Goal: Task Accomplishment & Management: Complete application form

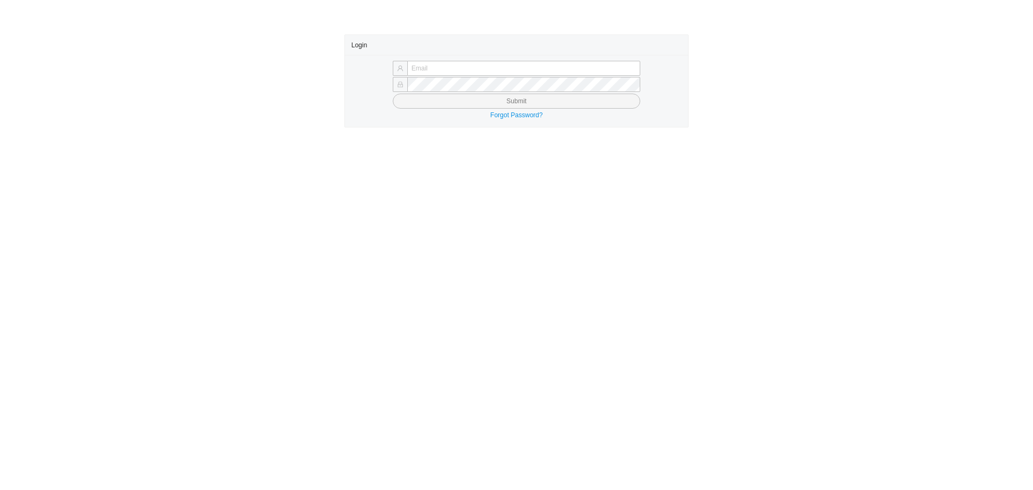
type input "yossi@asbathnj.com"
click at [420, 106] on button "Submit" at bounding box center [517, 101] width 248 height 15
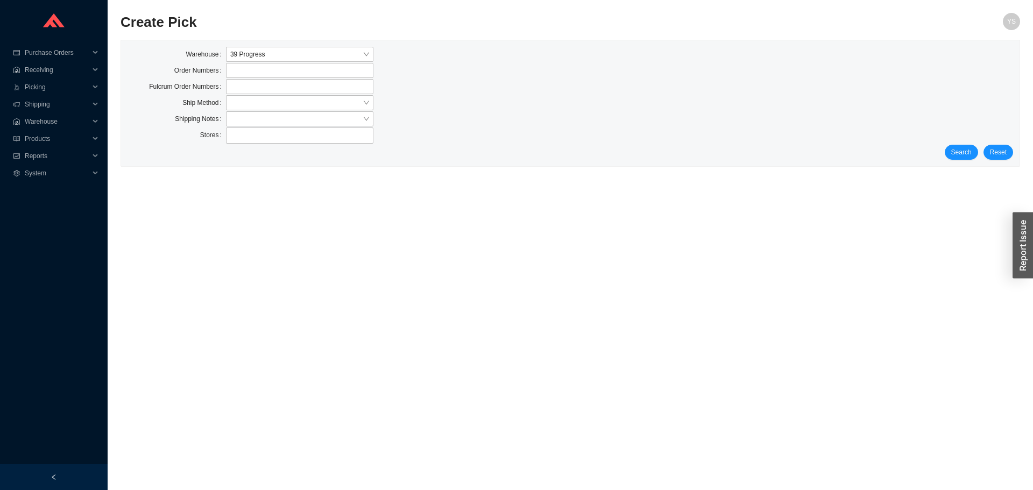
click at [967, 161] on div "Warehouse 39 Progress Order Numbers Fulcrum Order Numbers Ship Method Shipping …" at bounding box center [570, 103] width 899 height 126
click at [962, 149] on span "Search" at bounding box center [962, 152] width 20 height 11
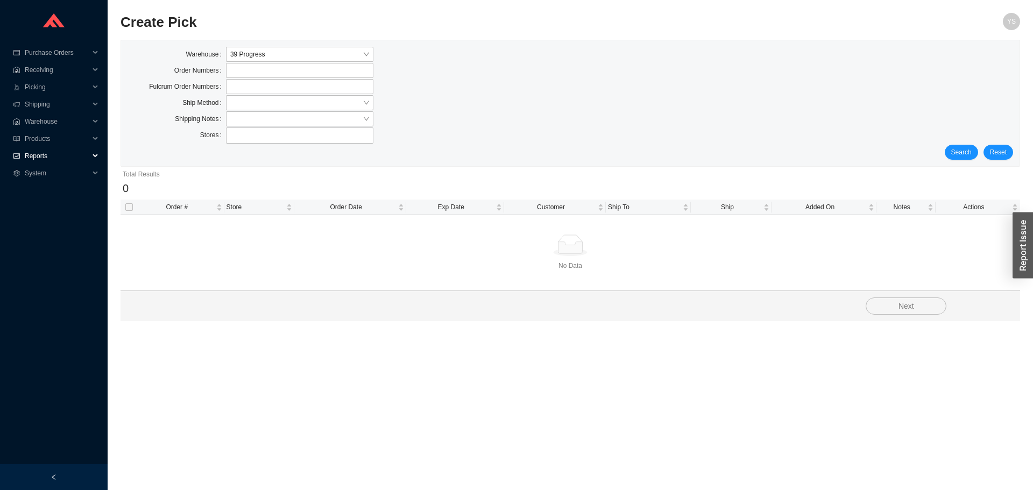
click at [19, 150] on div "Reports" at bounding box center [54, 155] width 108 height 17
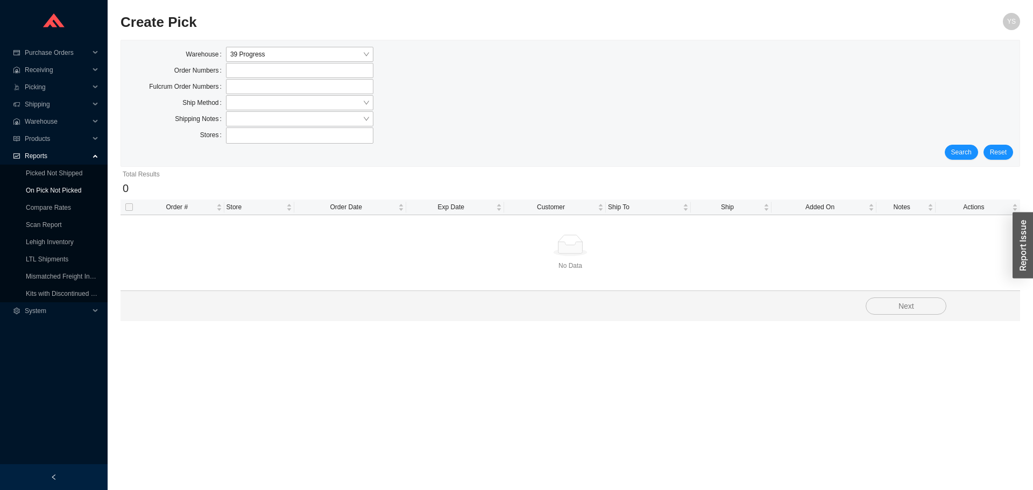
click at [35, 193] on link "On Pick Not Picked" at bounding box center [53, 191] width 55 height 8
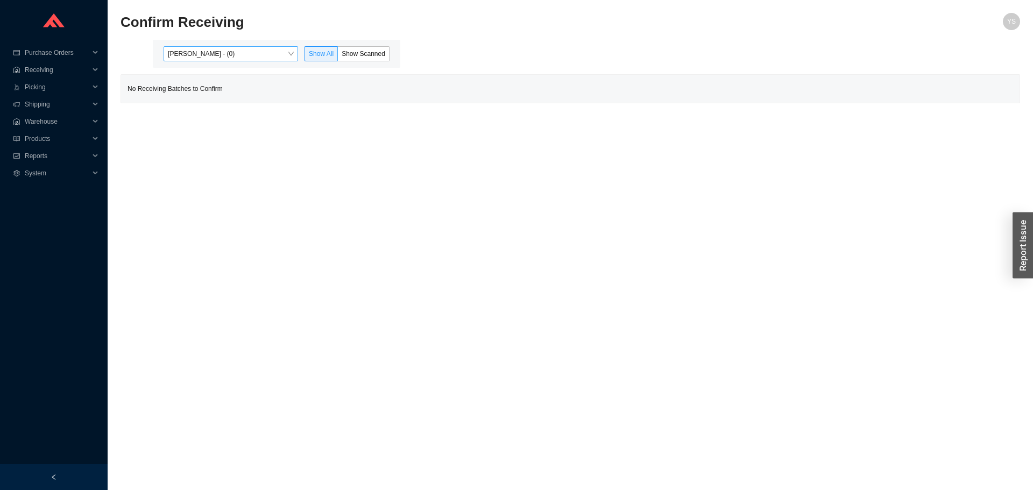
click at [249, 53] on span "[PERSON_NAME] - (0)" at bounding box center [231, 54] width 126 height 14
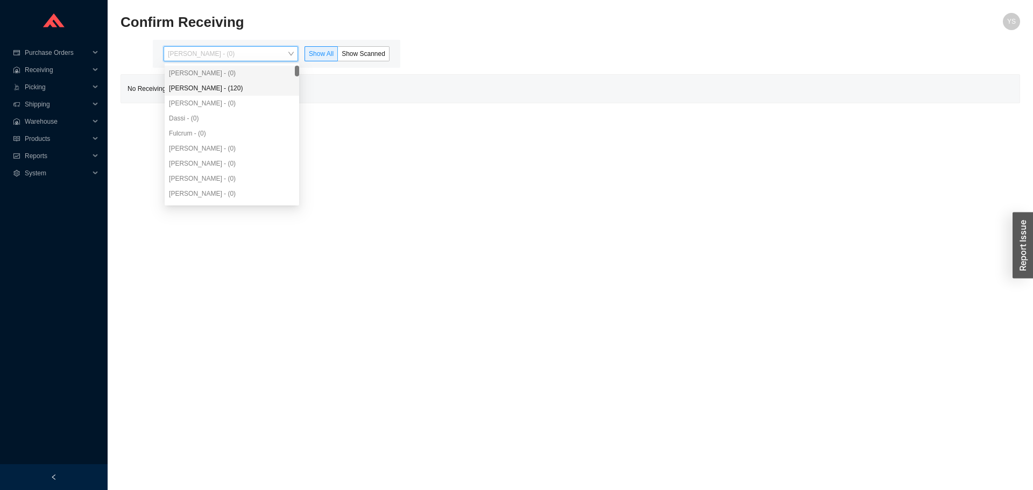
click at [233, 91] on div "[PERSON_NAME] - (120)" at bounding box center [232, 88] width 126 height 10
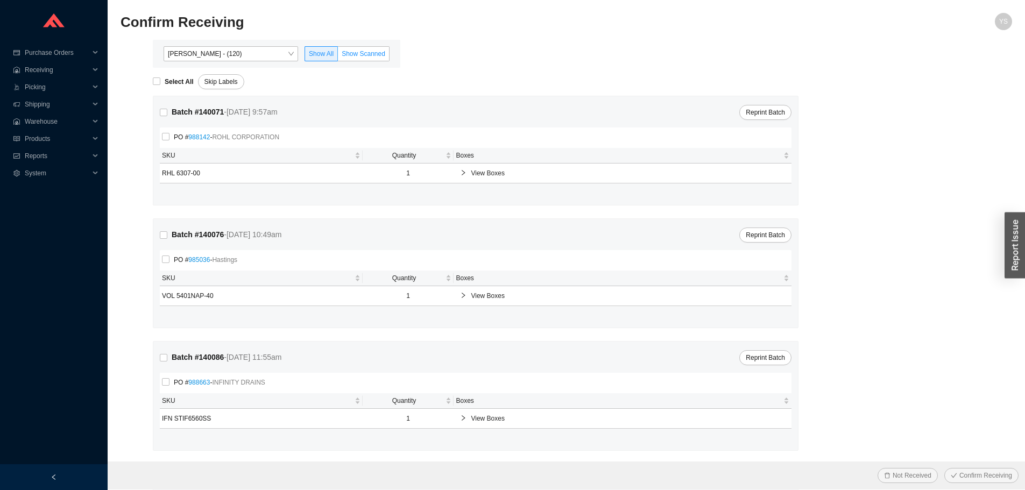
click at [372, 58] on span "Show Scanned" at bounding box center [364, 54] width 44 height 8
click at [338, 56] on input "Show Scanned" at bounding box center [338, 56] width 0 height 0
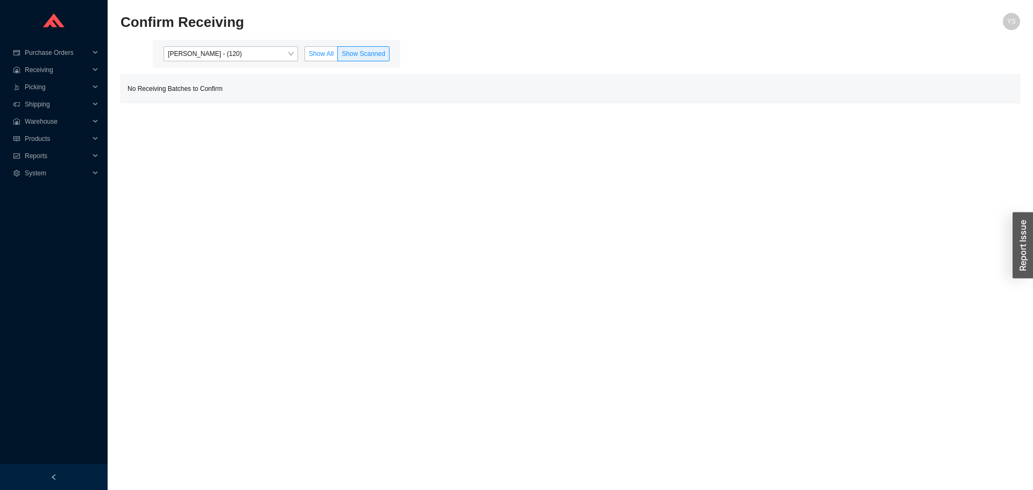
click at [309, 57] on label "Show All" at bounding box center [321, 53] width 33 height 15
click at [305, 56] on input "Show All" at bounding box center [305, 56] width 0 height 0
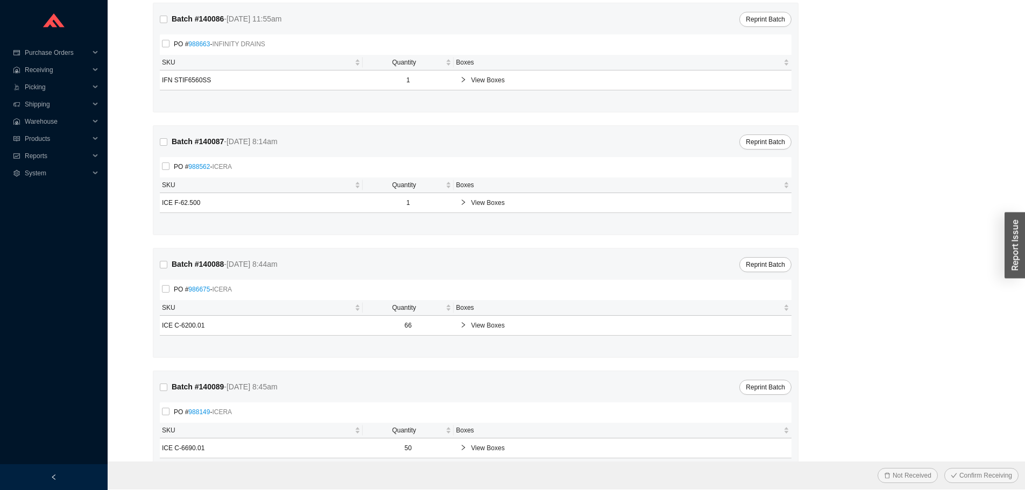
scroll to position [370, 0]
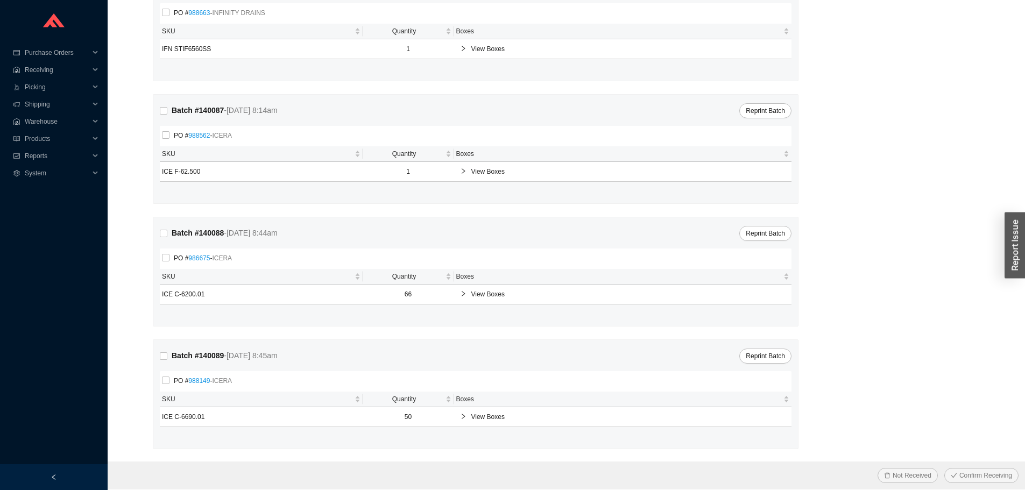
click at [200, 266] on div "PO # 986675 - ICERA" at bounding box center [199, 258] width 74 height 15
click at [200, 256] on link "986675" at bounding box center [199, 259] width 22 height 8
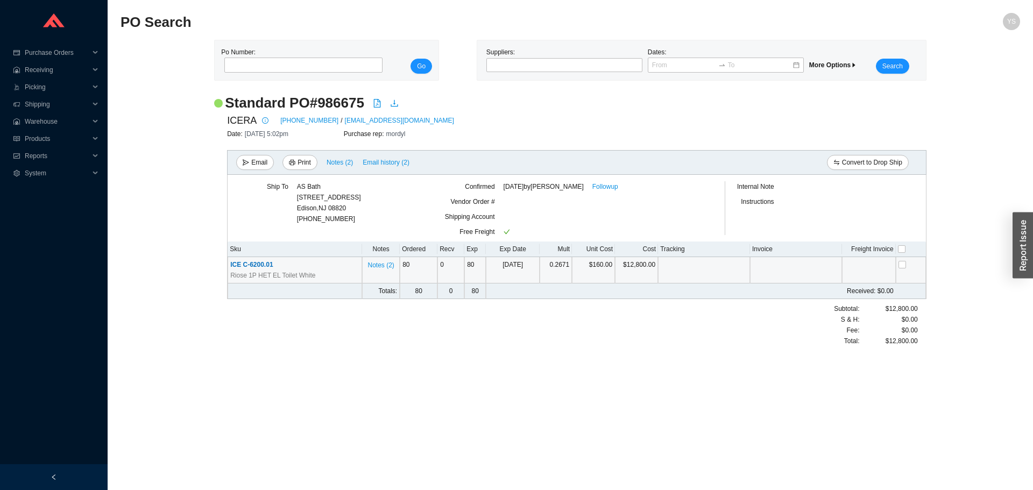
click at [259, 267] on span "ICE C-6200.01" at bounding box center [251, 265] width 43 height 8
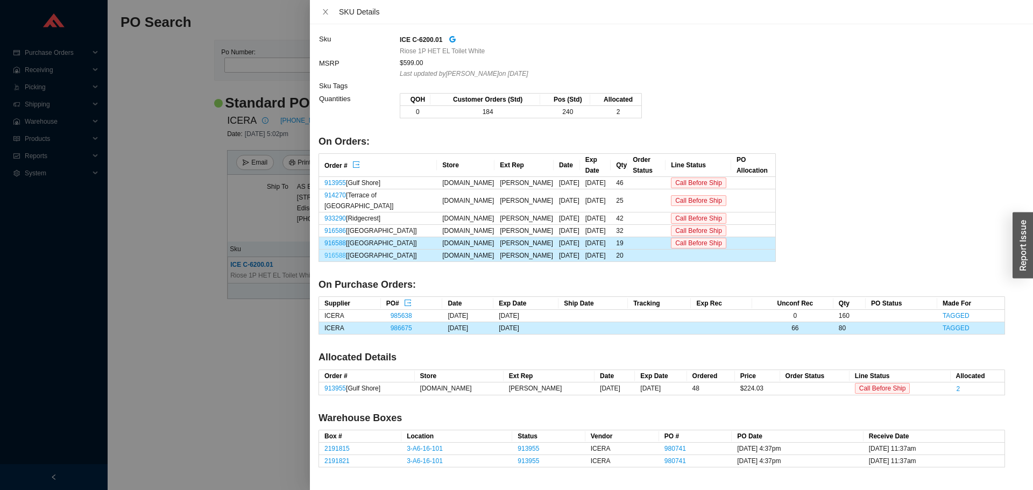
click at [339, 252] on link "916588" at bounding box center [336, 256] width 22 height 8
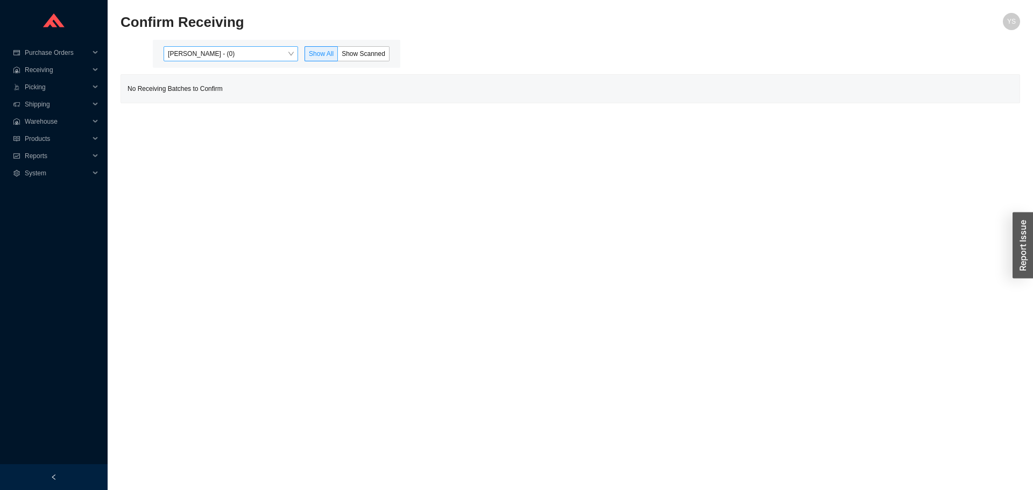
click at [250, 51] on span "[PERSON_NAME] - (0)" at bounding box center [231, 54] width 126 height 14
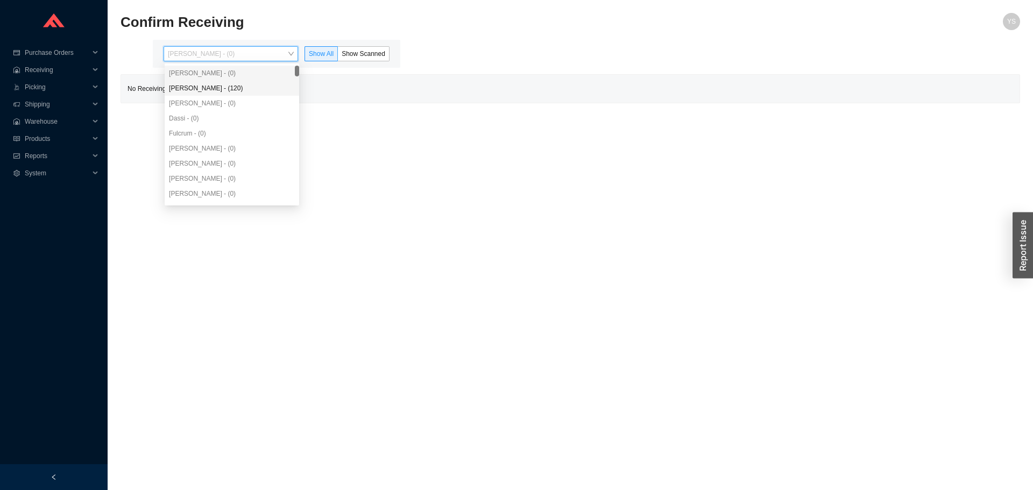
click at [233, 90] on div "[PERSON_NAME] - (120)" at bounding box center [232, 88] width 126 height 10
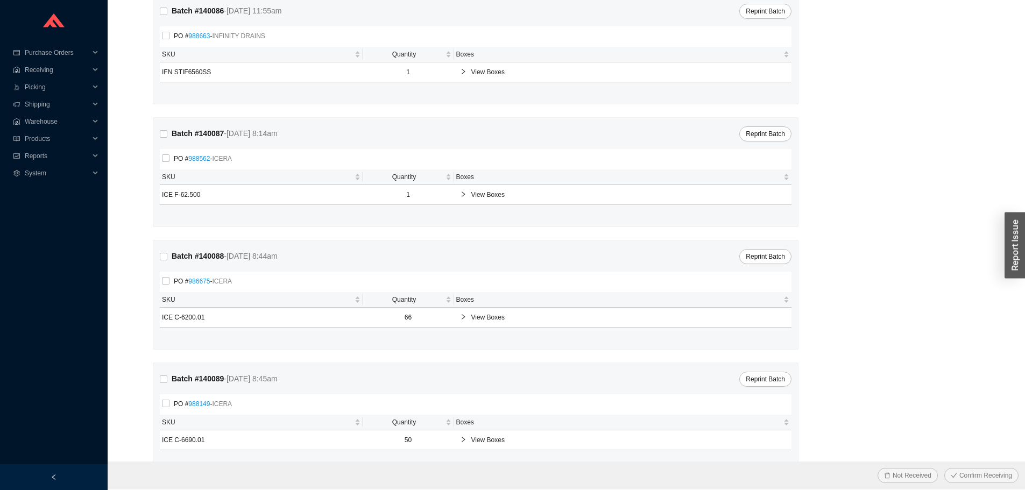
scroll to position [370, 0]
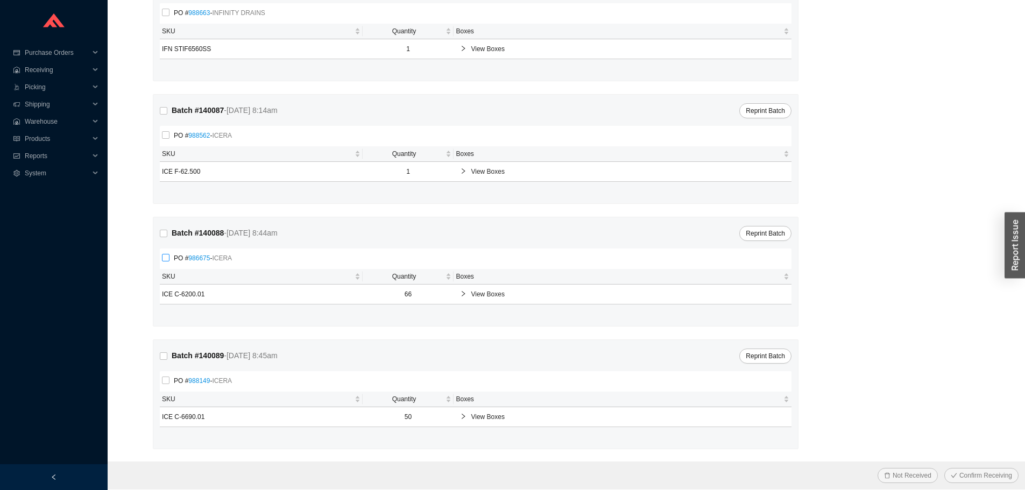
click at [180, 258] on span "PO # 986675 - ICERA" at bounding box center [203, 258] width 67 height 11
click at [170, 258] on input "PO # 986675 - ICERA" at bounding box center [166, 258] width 8 height 8
checkbox input "true"
click at [163, 381] on input "PO # 988149 - ICERA" at bounding box center [166, 381] width 8 height 8
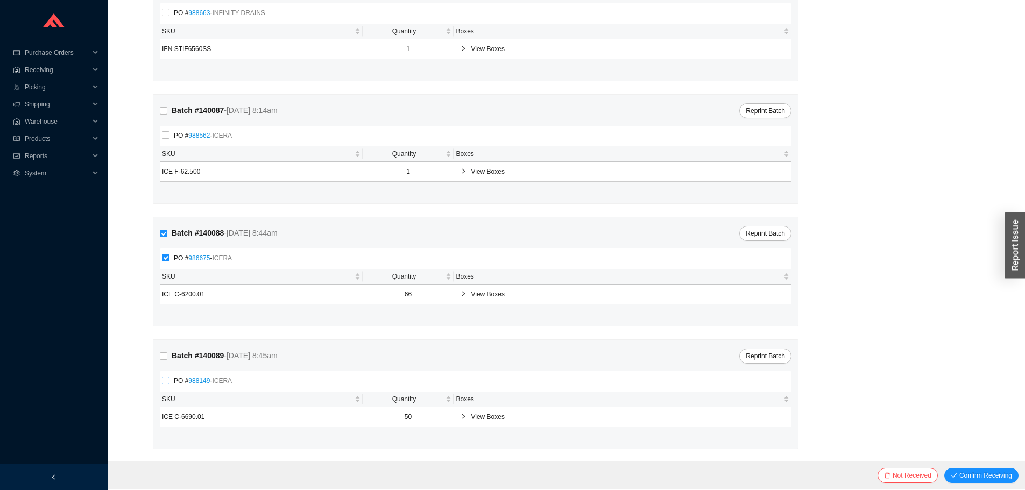
checkbox input "true"
click at [983, 475] on span "Confirm Receiving" at bounding box center [986, 475] width 53 height 11
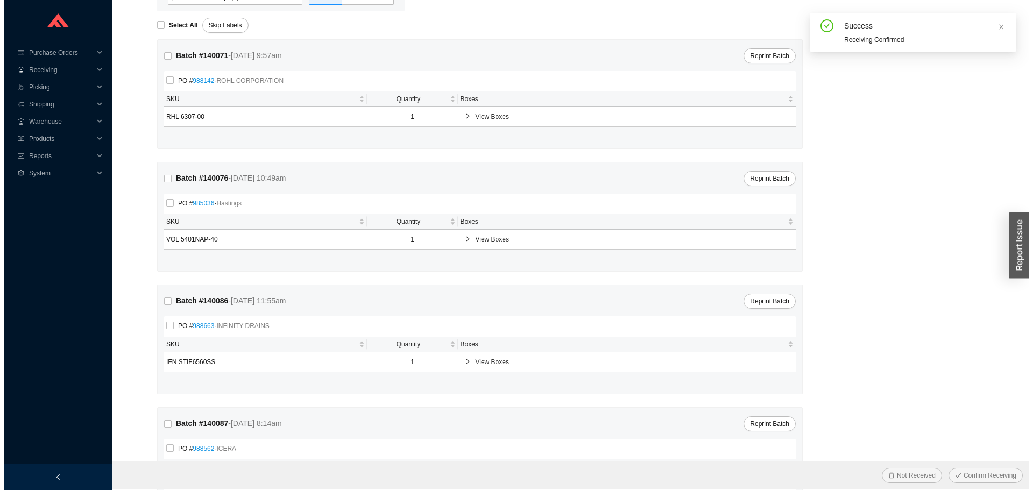
scroll to position [0, 0]
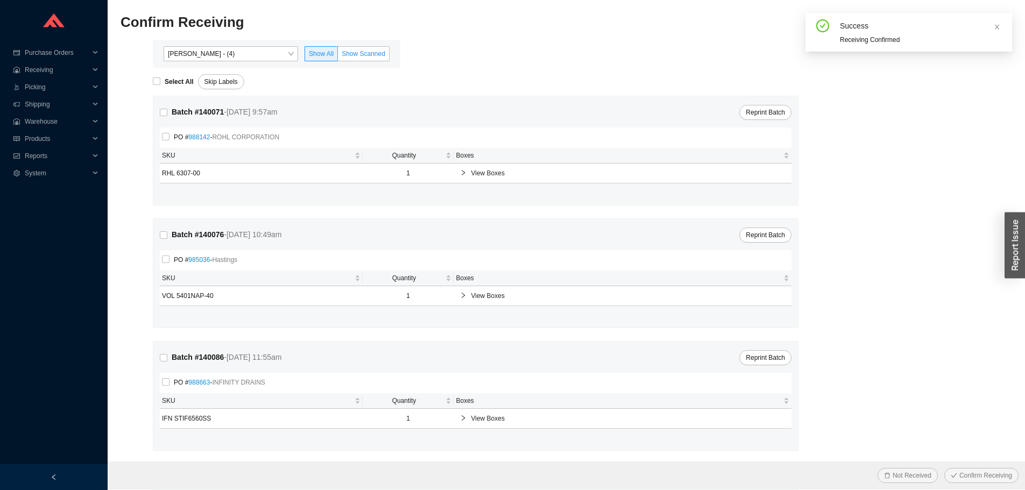
click at [365, 57] on span "Show Scanned" at bounding box center [364, 54] width 44 height 8
click at [338, 56] on input "Show Scanned" at bounding box center [338, 56] width 0 height 0
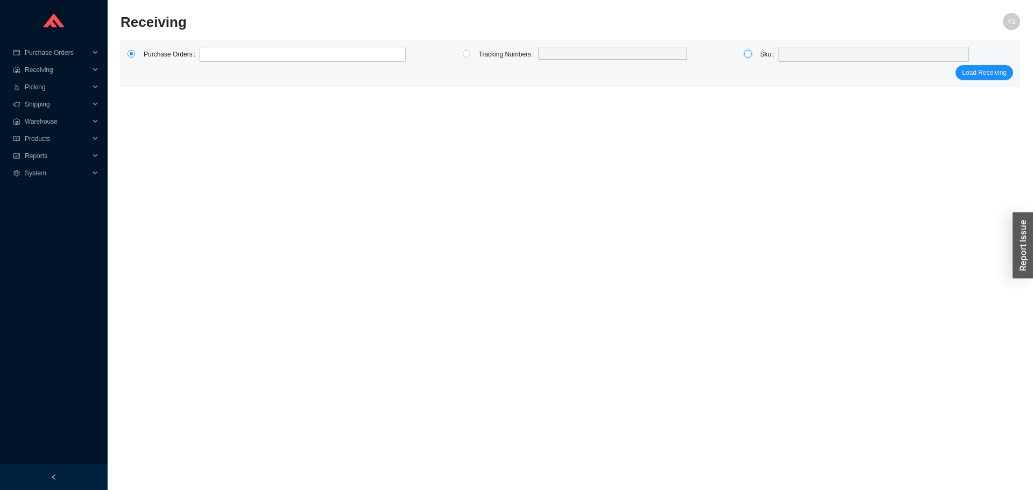
click at [748, 51] on input "radio" at bounding box center [748, 54] width 8 height 8
radio input "true"
click at [801, 60] on span at bounding box center [874, 54] width 182 height 14
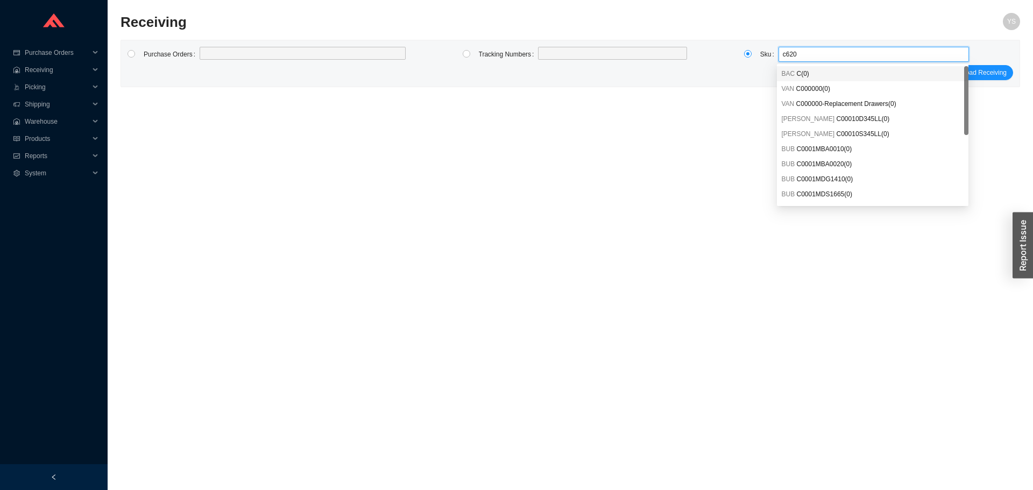
type input "c6200"
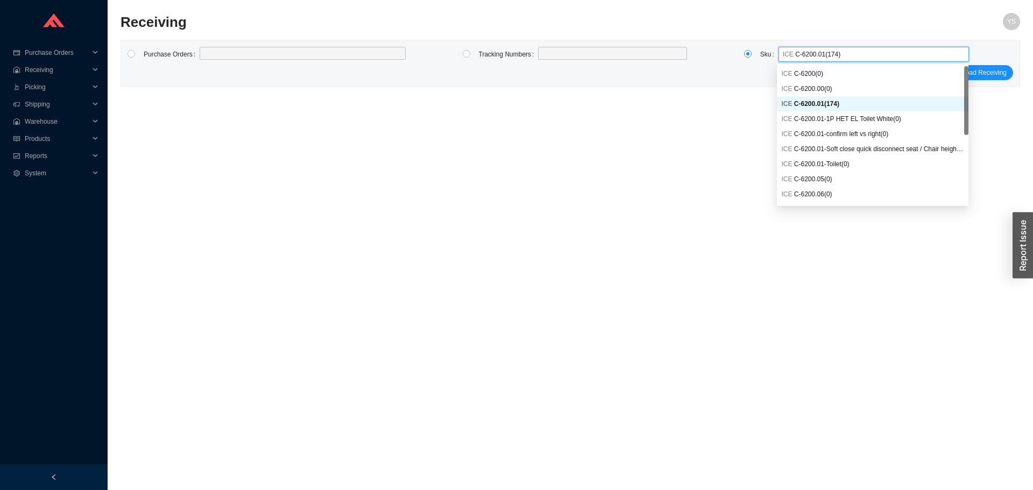
click at [829, 104] on span "C-6200.01 ( 174 )" at bounding box center [816, 104] width 45 height 8
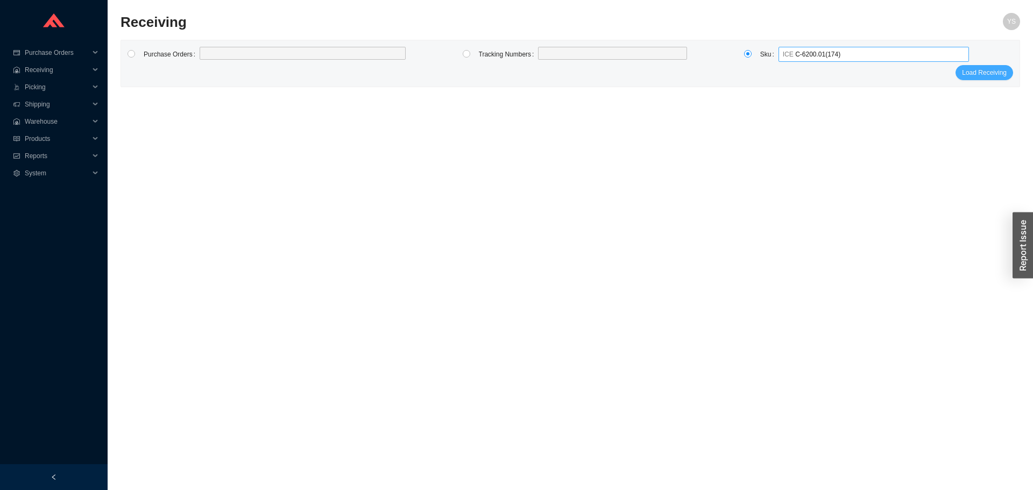
click at [986, 70] on span "Load Receiving" at bounding box center [984, 72] width 45 height 11
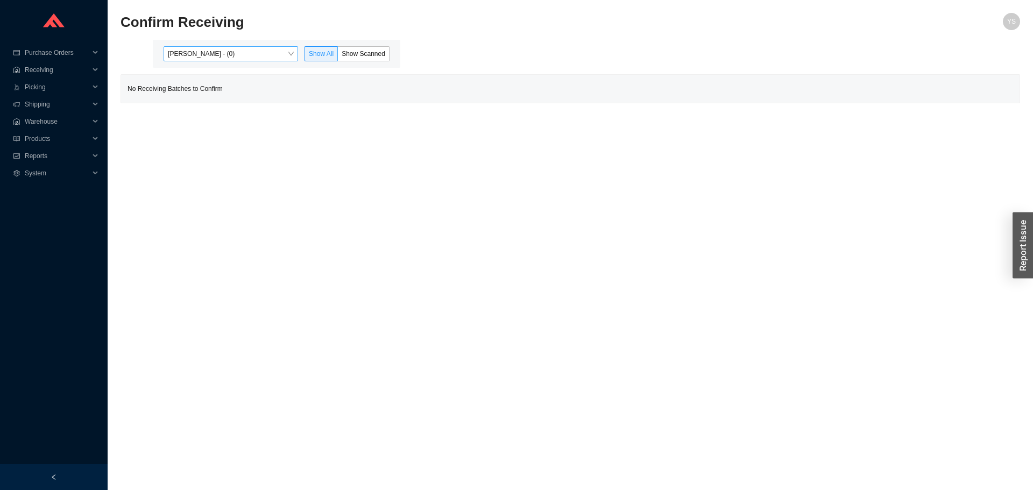
click at [195, 51] on span "[PERSON_NAME] - (0)" at bounding box center [231, 54] width 126 height 14
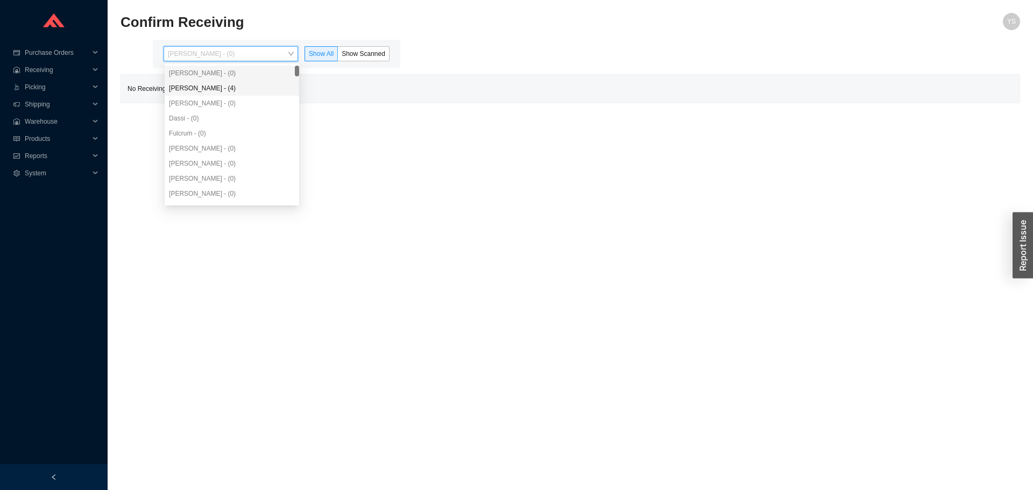
click at [213, 92] on div "[PERSON_NAME] - (4)" at bounding box center [232, 88] width 126 height 10
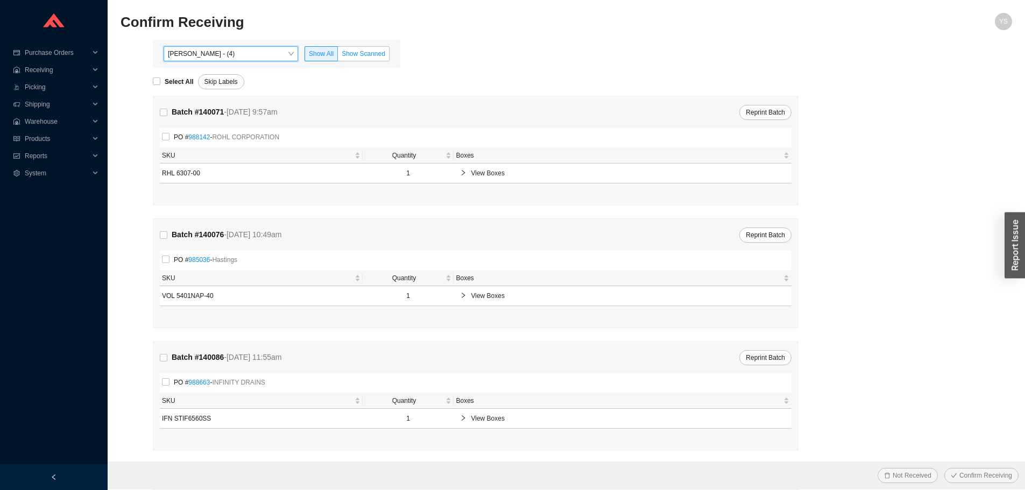
drag, startPoint x: 386, startPoint y: 48, endPoint x: 372, endPoint y: 49, distance: 13.5
click at [378, 48] on label "Show Scanned" at bounding box center [364, 53] width 52 height 15
click at [372, 49] on label "Show Scanned" at bounding box center [364, 53] width 52 height 15
click at [338, 56] on input "Show Scanned" at bounding box center [338, 56] width 0 height 0
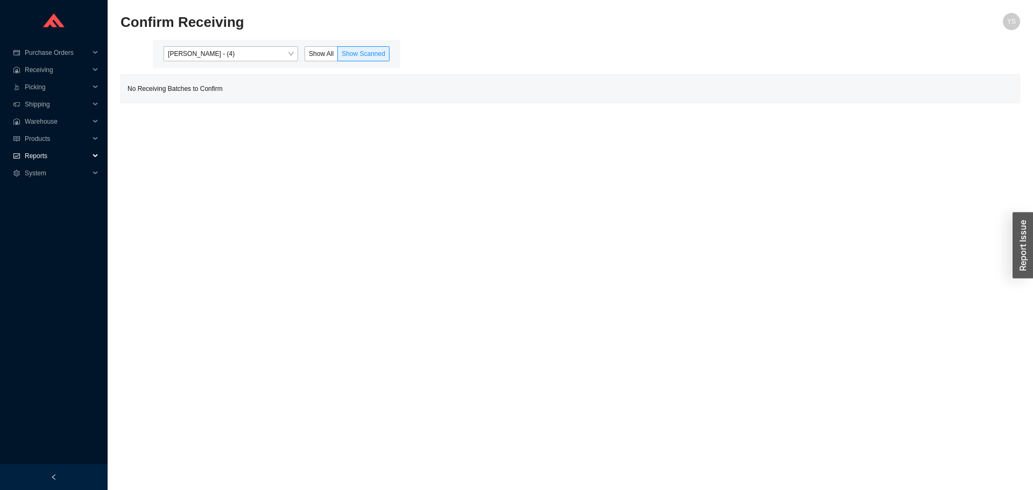
drag, startPoint x: 18, startPoint y: 149, endPoint x: 27, endPoint y: 157, distance: 12.6
click at [21, 149] on div "Reports" at bounding box center [54, 155] width 108 height 17
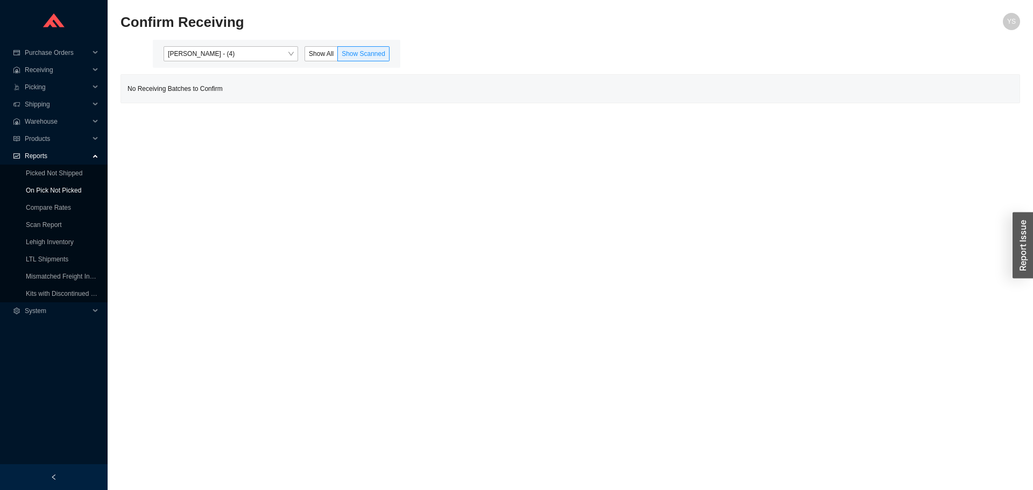
click at [40, 187] on link "On Pick Not Picked" at bounding box center [53, 191] width 55 height 8
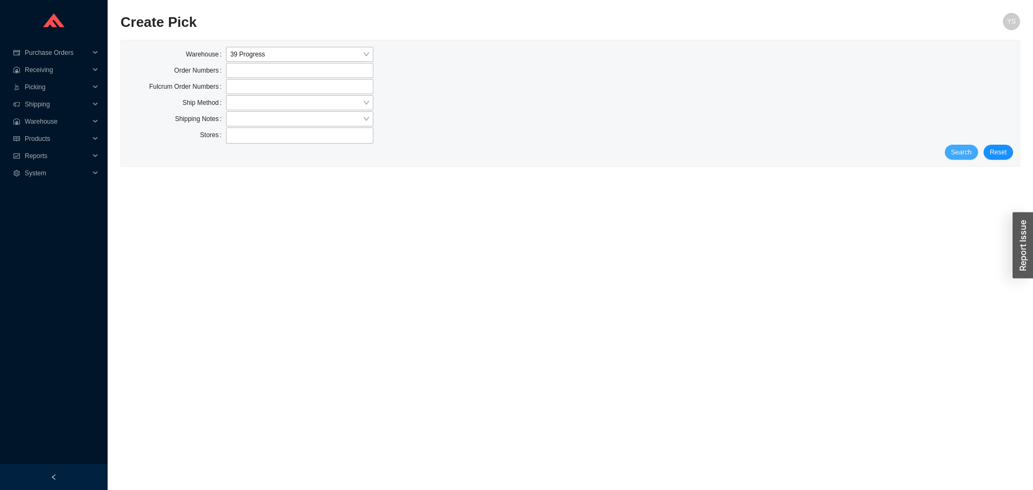
drag, startPoint x: 960, startPoint y: 143, endPoint x: 958, endPoint y: 149, distance: 5.6
click at [960, 144] on div "Stores" at bounding box center [571, 136] width 886 height 17
click at [958, 149] on span "Search" at bounding box center [962, 152] width 20 height 11
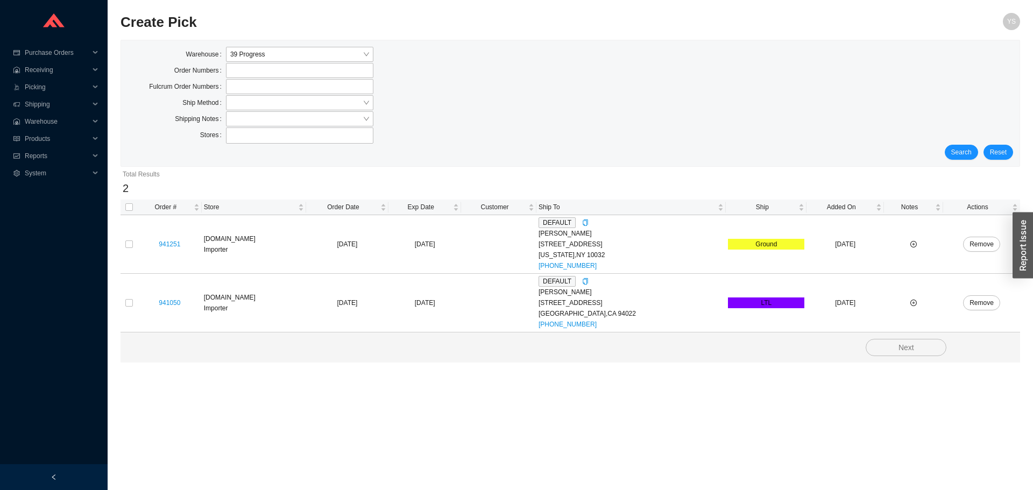
click at [155, 97] on div "Ship Method" at bounding box center [177, 102] width 98 height 15
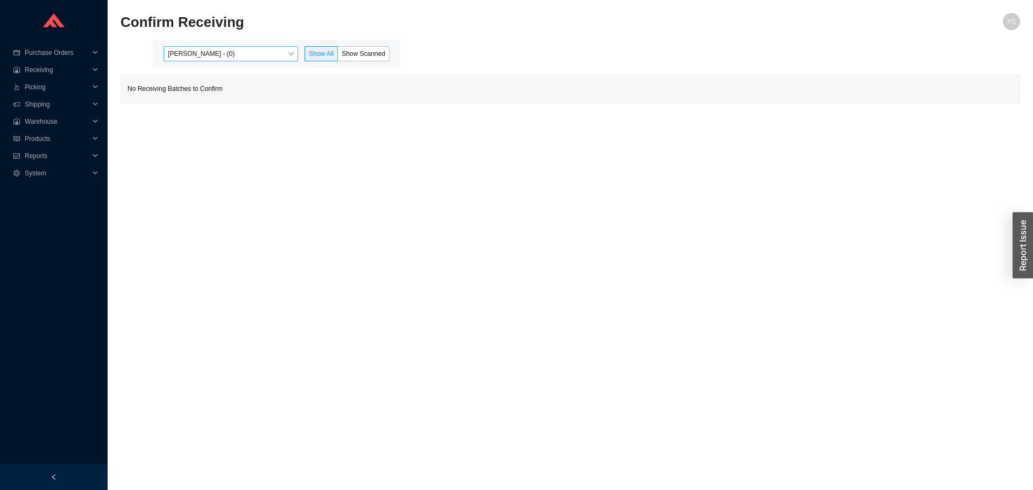
drag, startPoint x: 207, startPoint y: 45, endPoint x: 205, endPoint y: 54, distance: 8.9
click at [207, 46] on div "[PERSON_NAME] - (0) Show All Show Scanned" at bounding box center [277, 54] width 248 height 28
click at [205, 56] on span "[PERSON_NAME] - (0)" at bounding box center [231, 54] width 126 height 14
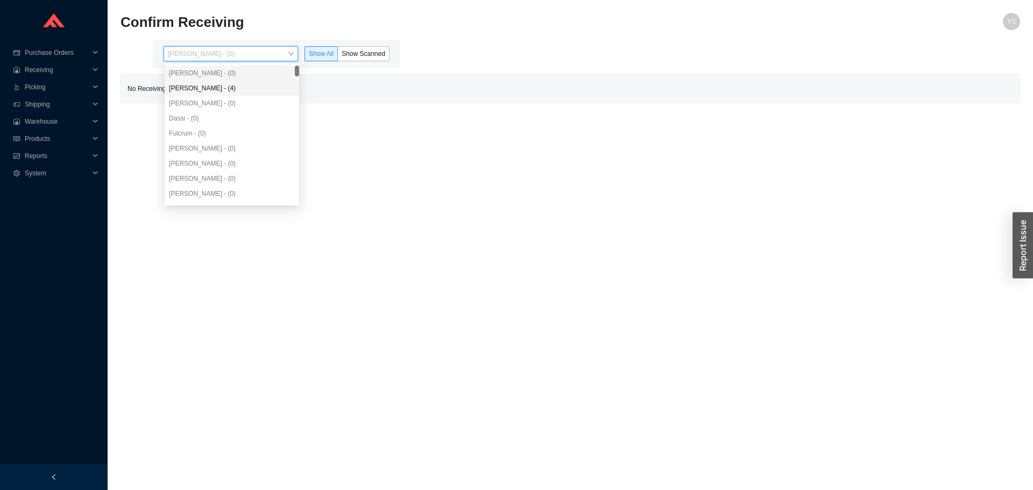
click at [205, 85] on div "[PERSON_NAME] - (4)" at bounding box center [232, 88] width 135 height 15
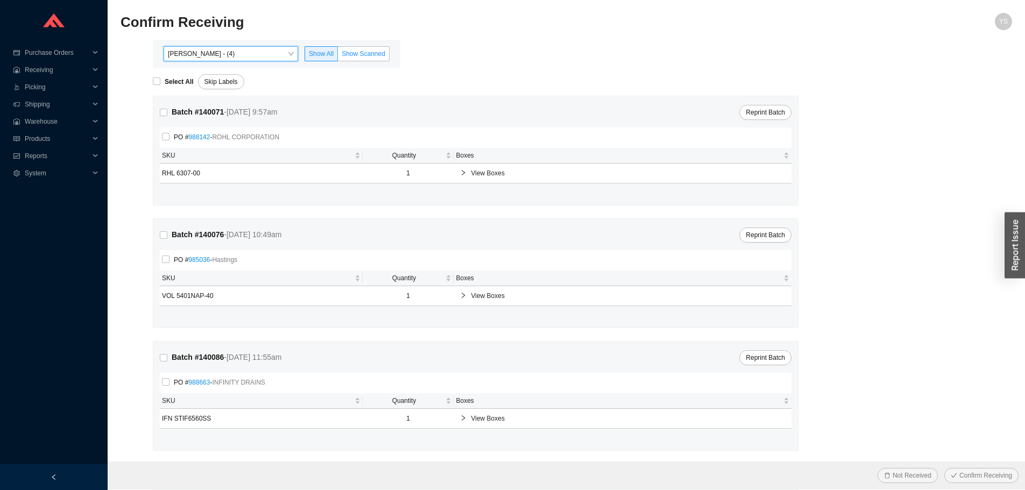
click at [367, 57] on span "Show Scanned" at bounding box center [364, 54] width 44 height 8
click at [338, 56] on input "Show Scanned" at bounding box center [338, 56] width 0 height 0
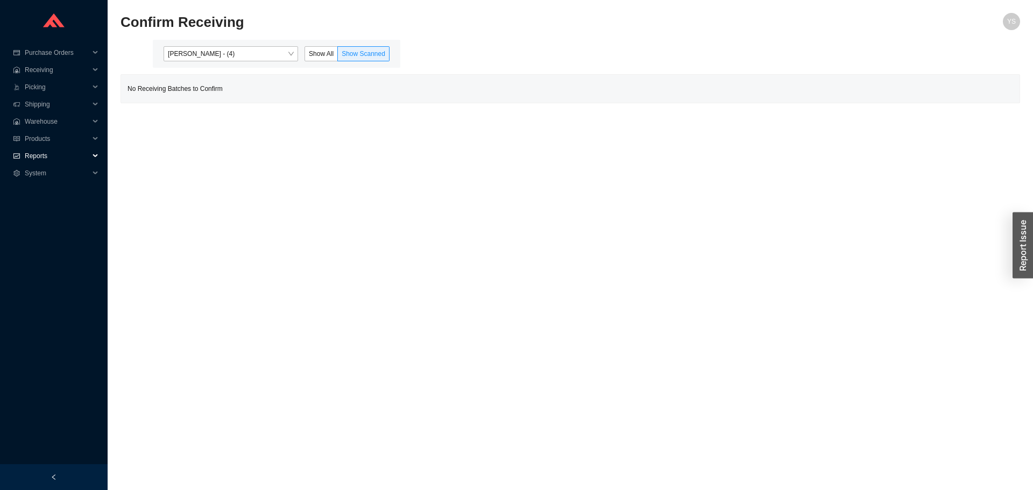
click at [51, 158] on span "Reports" at bounding box center [57, 155] width 65 height 17
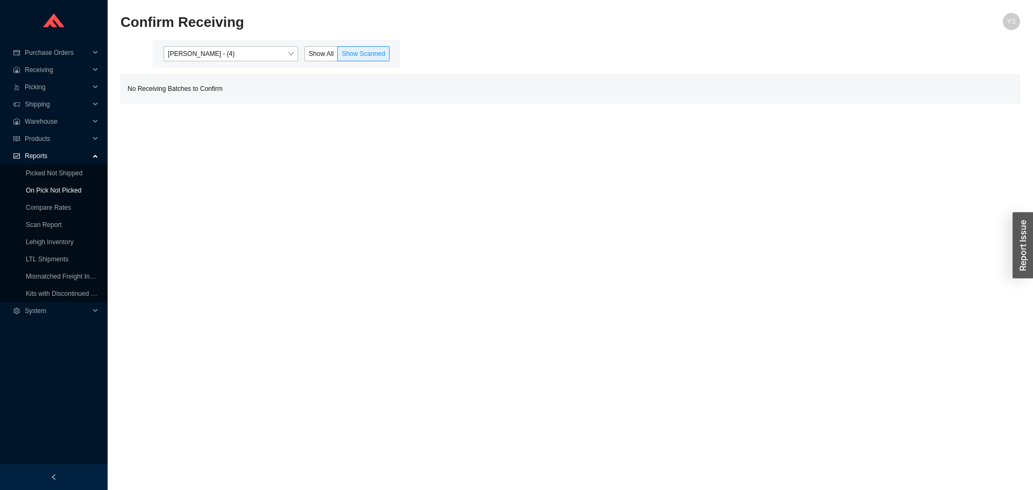
click at [50, 187] on link "On Pick Not Picked" at bounding box center [53, 191] width 55 height 8
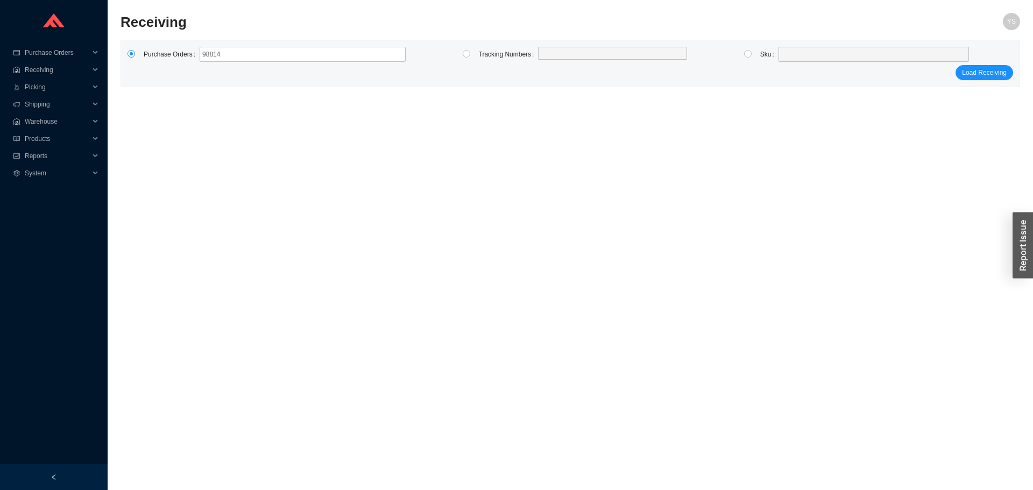
type input "988149"
click button "Load Receiving" at bounding box center [985, 72] width 58 height 15
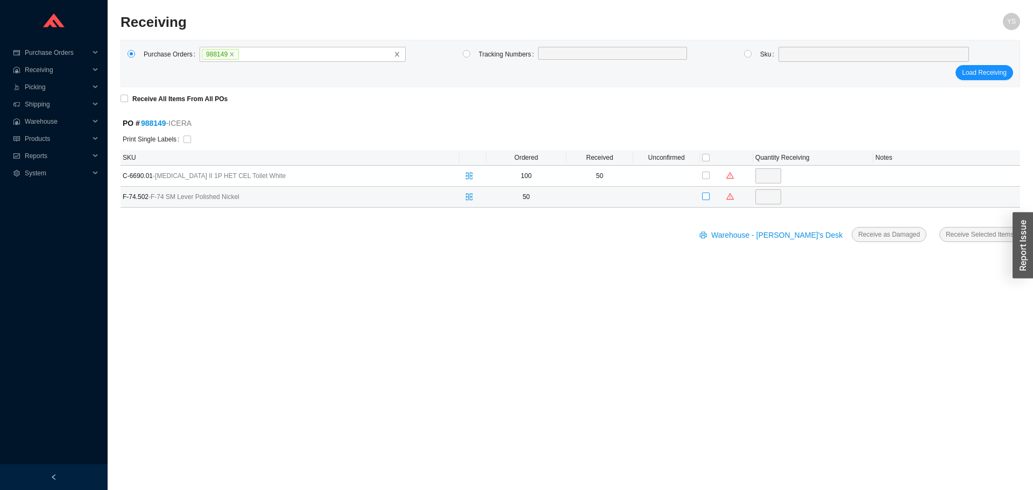
click at [705, 199] on input "checkbox" at bounding box center [706, 197] width 8 height 8
checkbox input "true"
click at [756, 199] on input "50" at bounding box center [769, 196] width 26 height 15
type input "46"
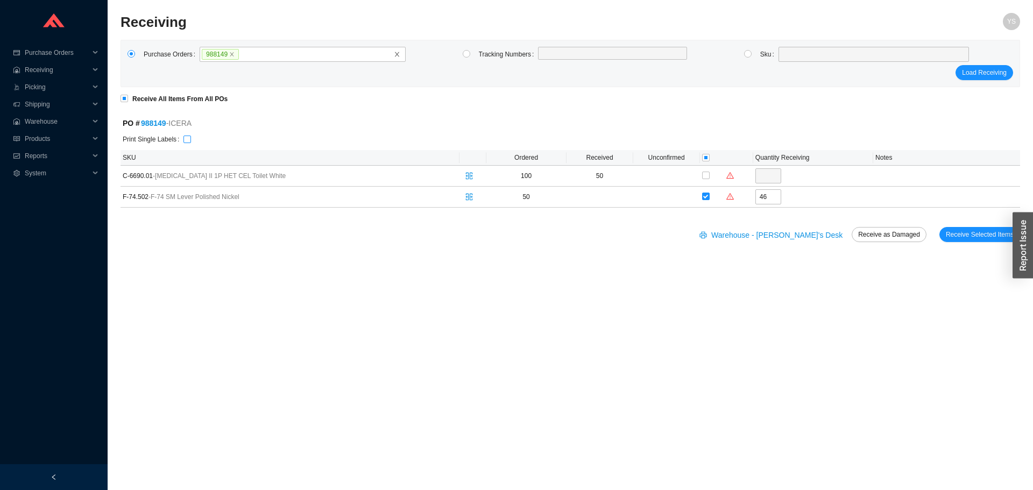
click at [189, 143] on input "checkbox" at bounding box center [188, 140] width 8 height 8
checkbox input "true"
click at [984, 237] on span "Receive Selected Items" at bounding box center [980, 234] width 68 height 11
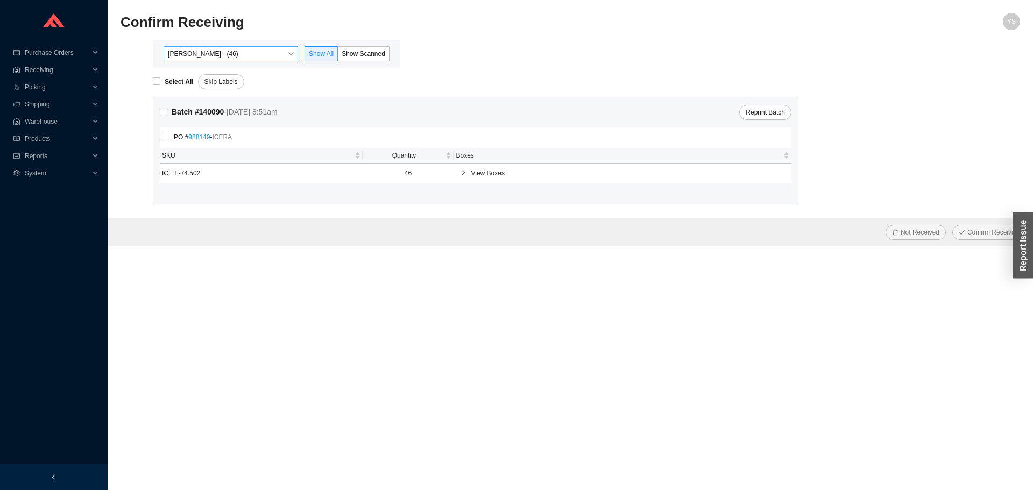
click at [205, 57] on span "[PERSON_NAME] - (46)" at bounding box center [231, 54] width 126 height 14
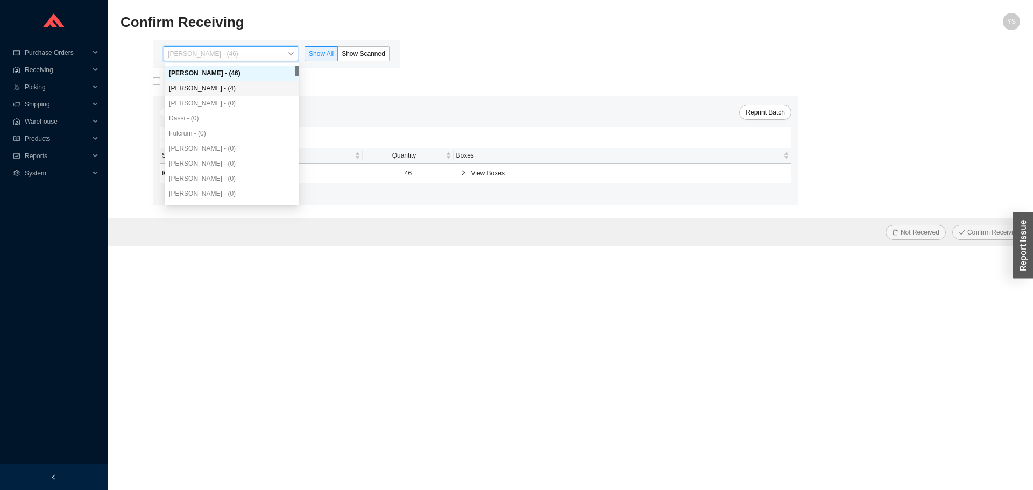
click at [204, 94] on div "Angel Negron - (4)" at bounding box center [232, 88] width 135 height 15
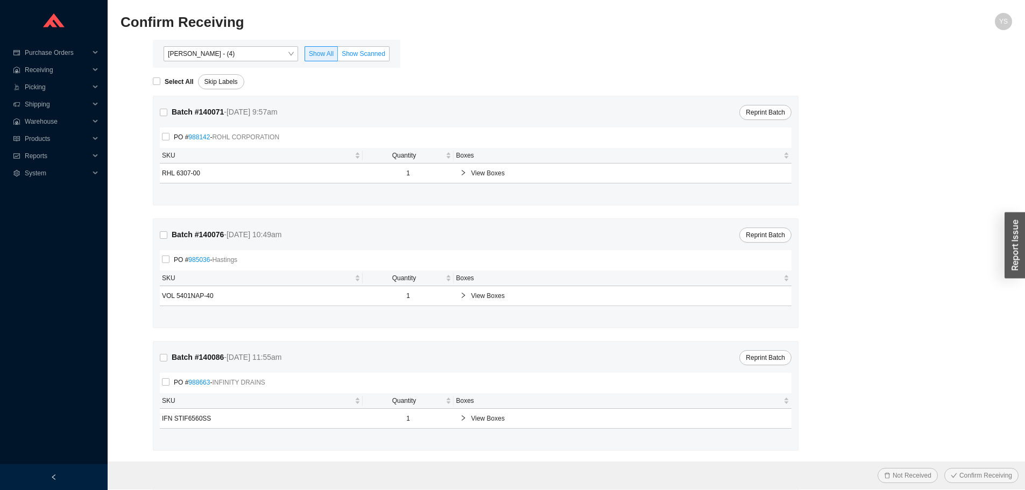
click at [352, 51] on span "Show Scanned" at bounding box center [364, 54] width 44 height 8
click at [338, 56] on input "Show Scanned" at bounding box center [338, 56] width 0 height 0
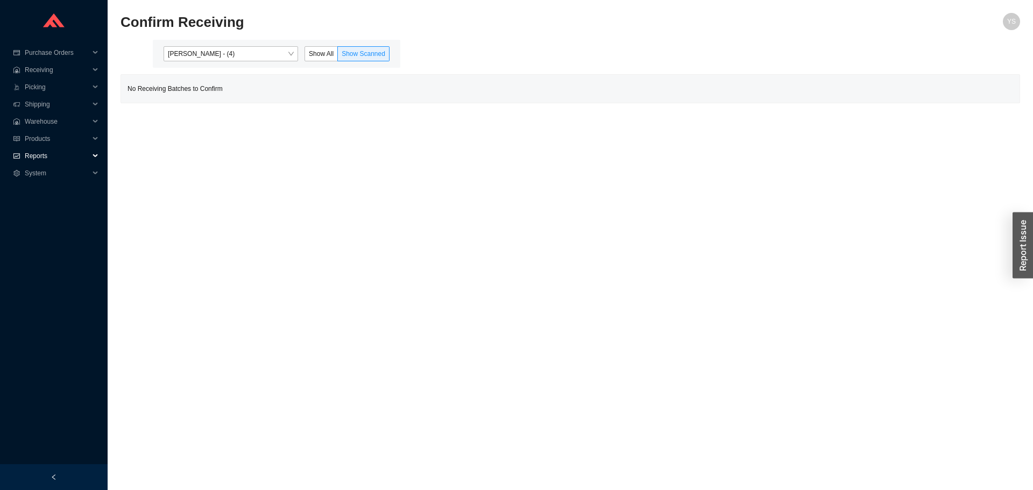
click at [29, 152] on span "Reports" at bounding box center [57, 155] width 65 height 17
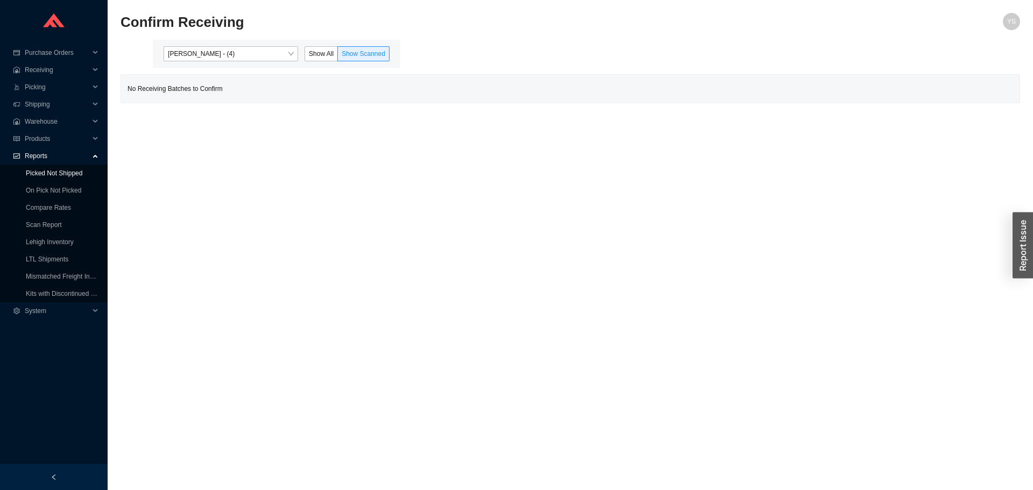
click at [38, 177] on link "Picked Not Shipped" at bounding box center [54, 174] width 57 height 8
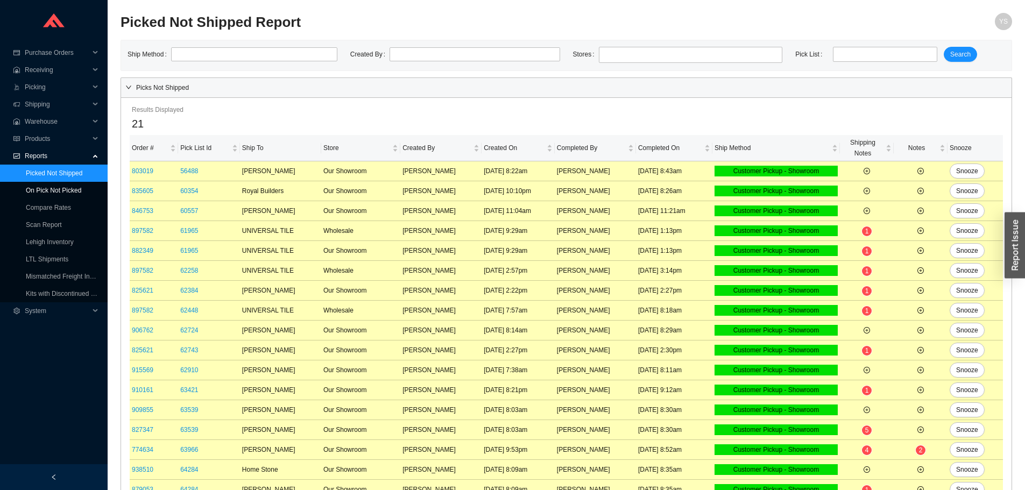
click at [37, 187] on link "On Pick Not Picked" at bounding box center [53, 191] width 55 height 8
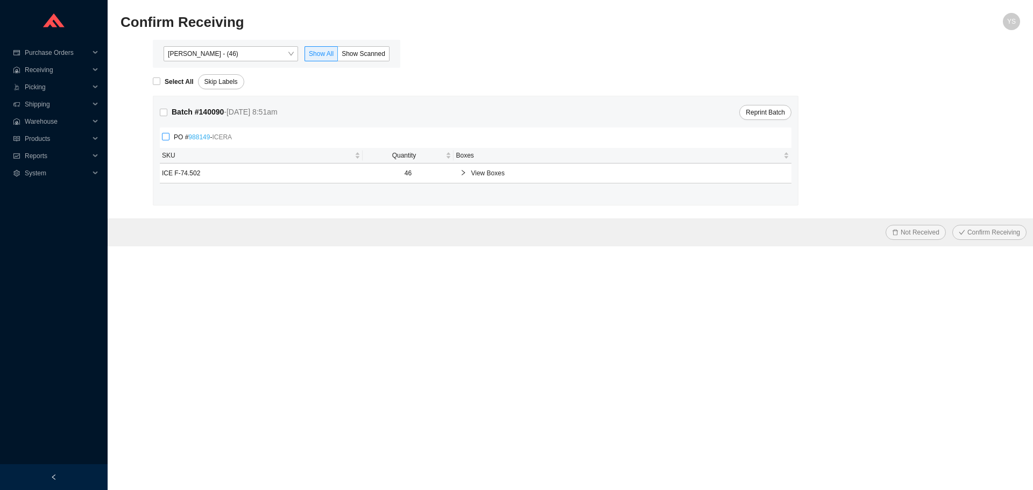
click at [199, 140] on link "988149" at bounding box center [199, 137] width 22 height 8
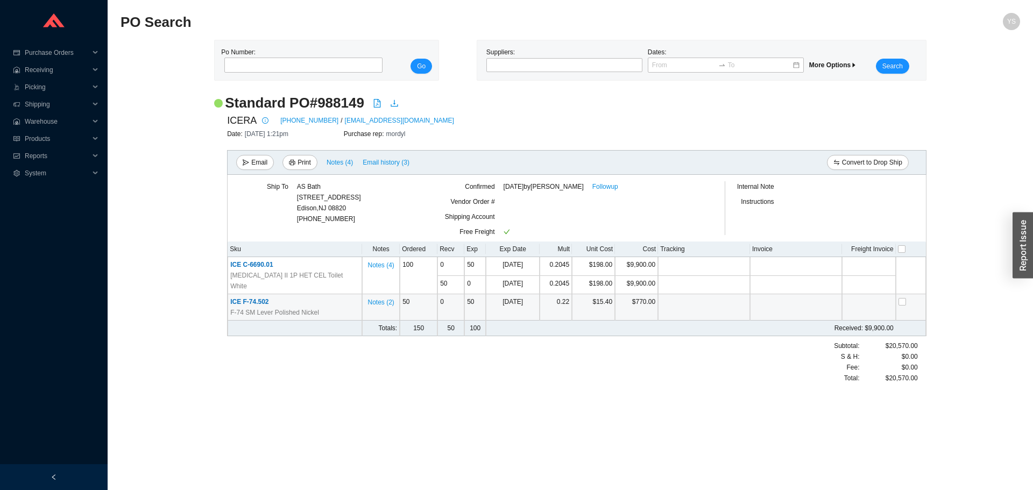
click at [268, 298] on span "ICE F-74.502" at bounding box center [249, 302] width 38 height 8
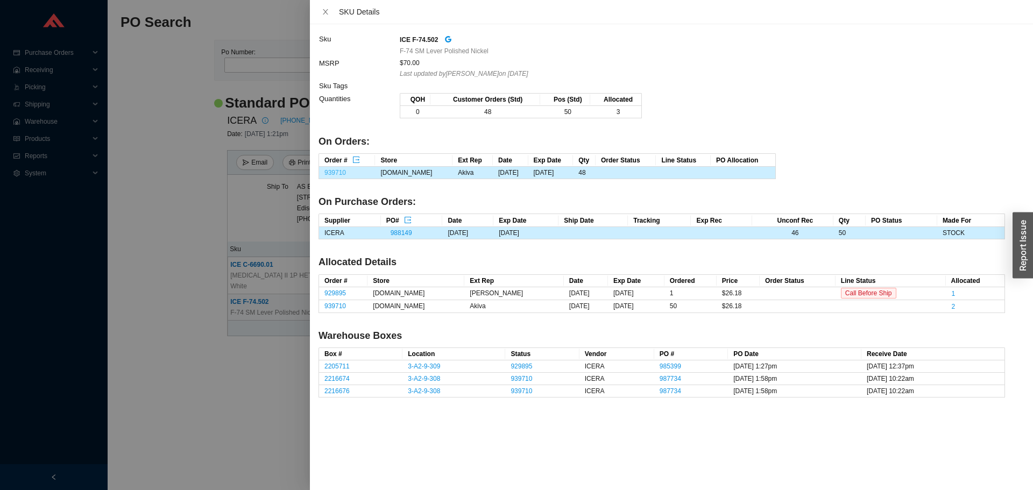
click at [336, 172] on link "939710" at bounding box center [336, 173] width 22 height 8
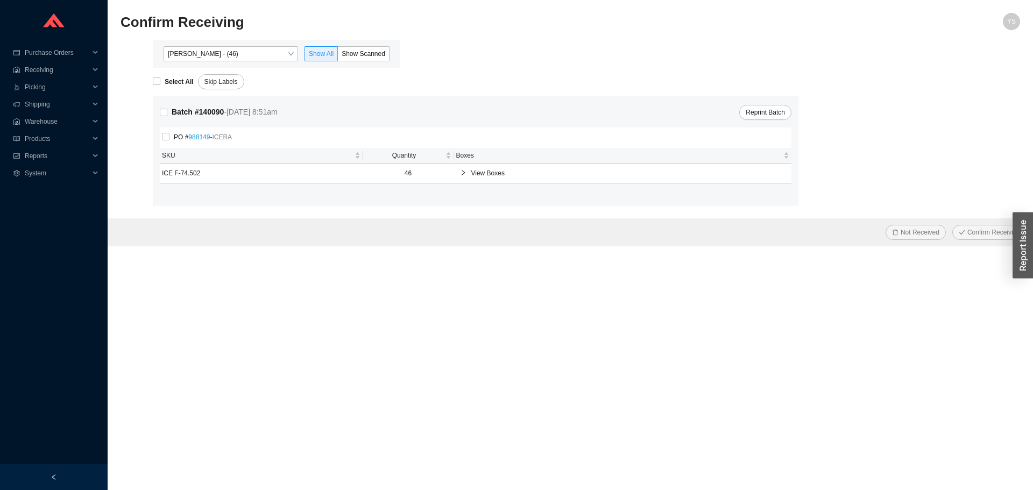
click at [161, 137] on div "PO # 988149 - ICERA" at bounding box center [476, 138] width 632 height 20
click at [159, 139] on div "Batch # 140090 - 9/25/25 8:51am Reprint Batch PO # 988149 - ICERA SKU Quantity …" at bounding box center [475, 150] width 645 height 109
click at [163, 138] on input "PO # 988149 - ICERA" at bounding box center [166, 137] width 8 height 8
checkbox input "true"
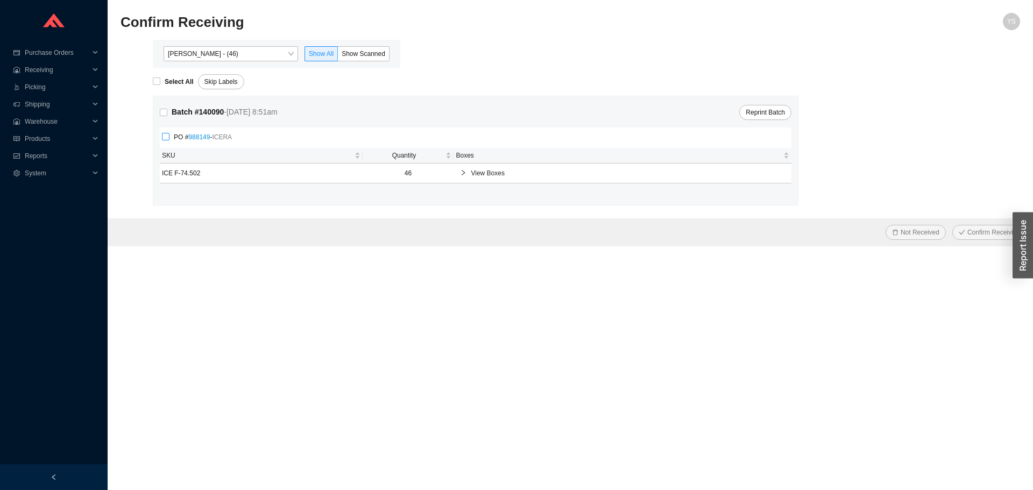
checkbox input "true"
click at [974, 237] on span "Confirm Receiving" at bounding box center [994, 232] width 53 height 11
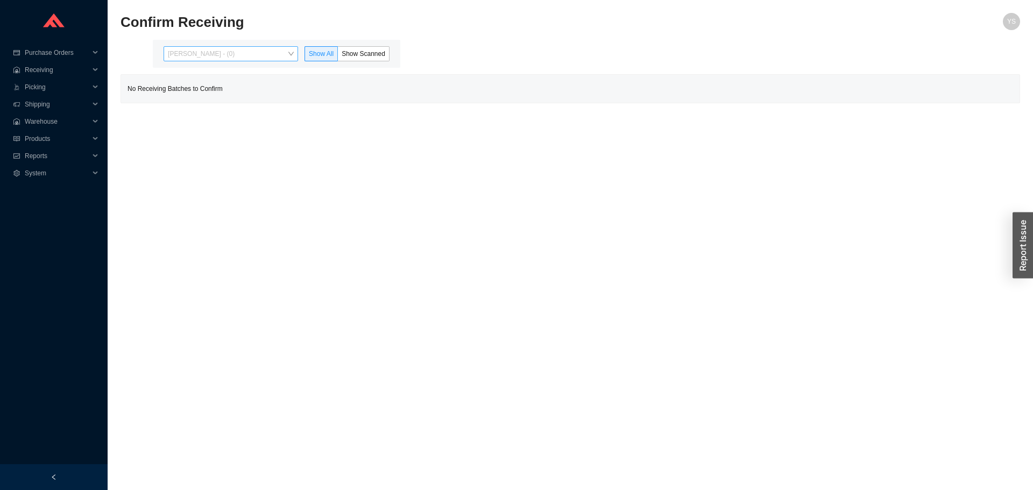
drag, startPoint x: 188, startPoint y: 50, endPoint x: 188, endPoint y: 55, distance: 5.4
click at [188, 51] on span "[PERSON_NAME] - (0)" at bounding box center [231, 54] width 126 height 14
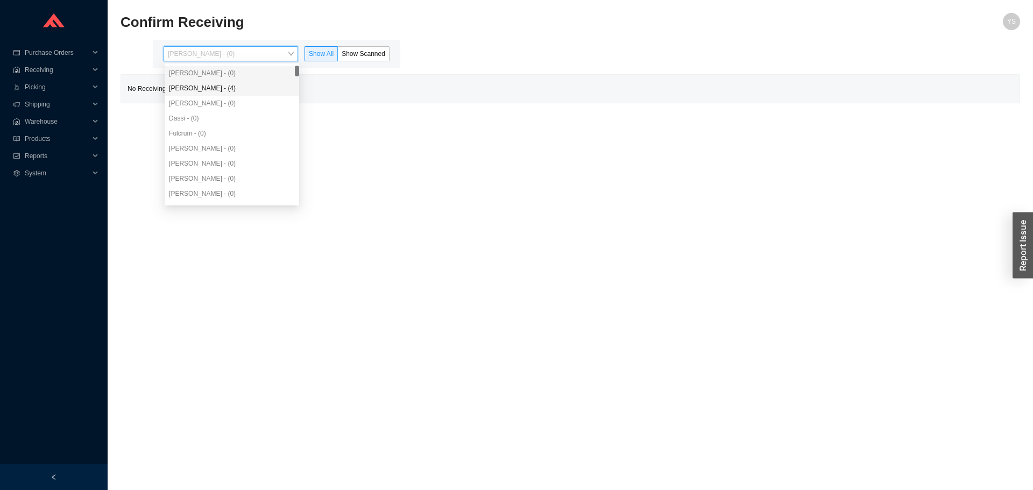
click at [197, 84] on div "[PERSON_NAME] - (4)" at bounding box center [232, 88] width 126 height 10
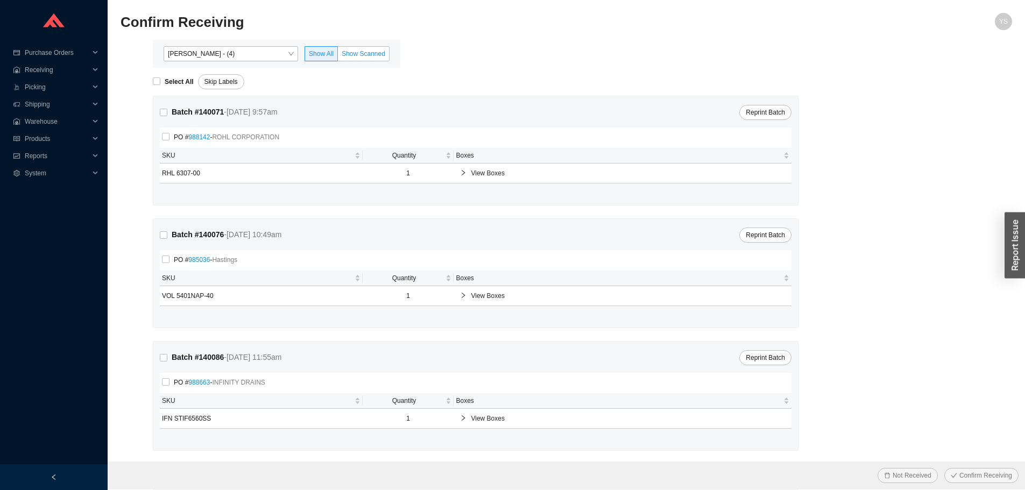
click at [384, 60] on label "Show Scanned" at bounding box center [364, 53] width 52 height 15
click at [338, 56] on input "Show Scanned" at bounding box center [338, 56] width 0 height 0
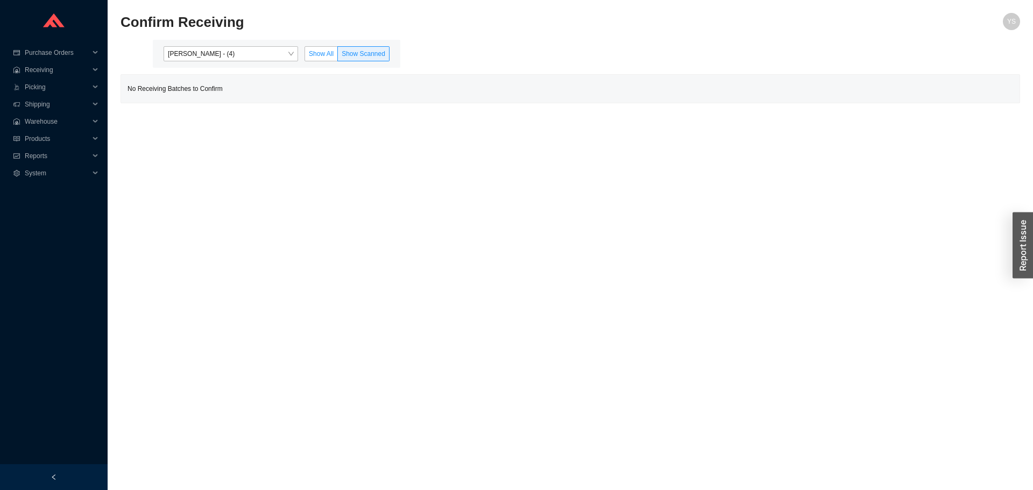
click at [326, 48] on label "Show All" at bounding box center [321, 53] width 33 height 15
click at [305, 56] on input "Show All" at bounding box center [305, 56] width 0 height 0
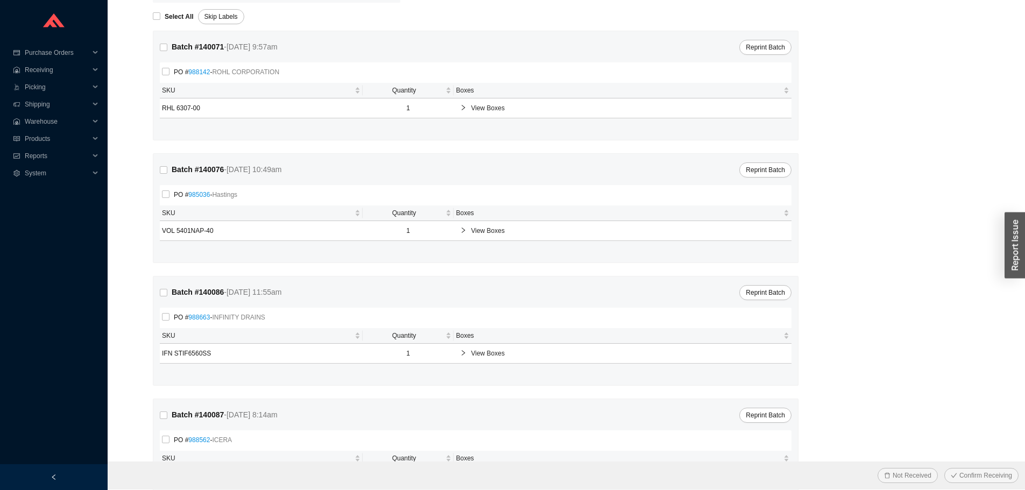
scroll to position [124, 0]
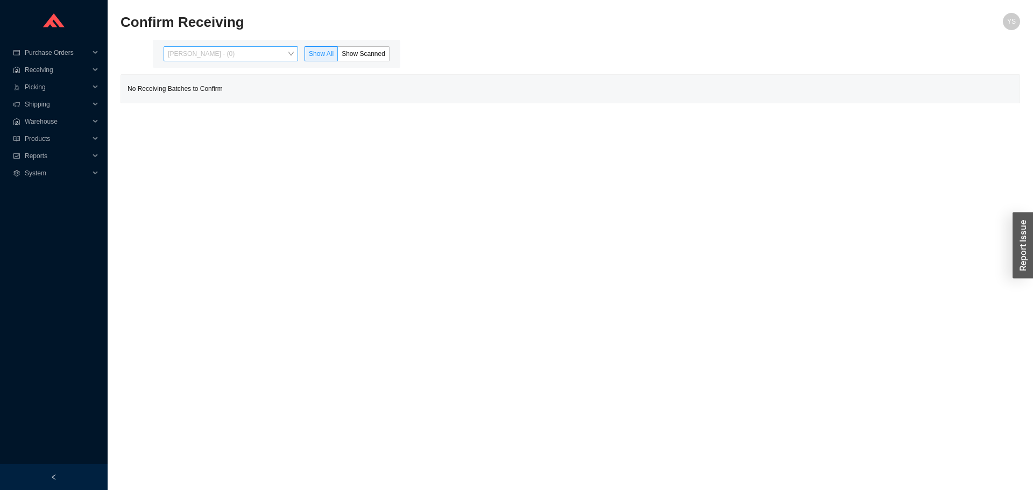
click at [186, 60] on span "[PERSON_NAME] - (0)" at bounding box center [231, 54] width 126 height 14
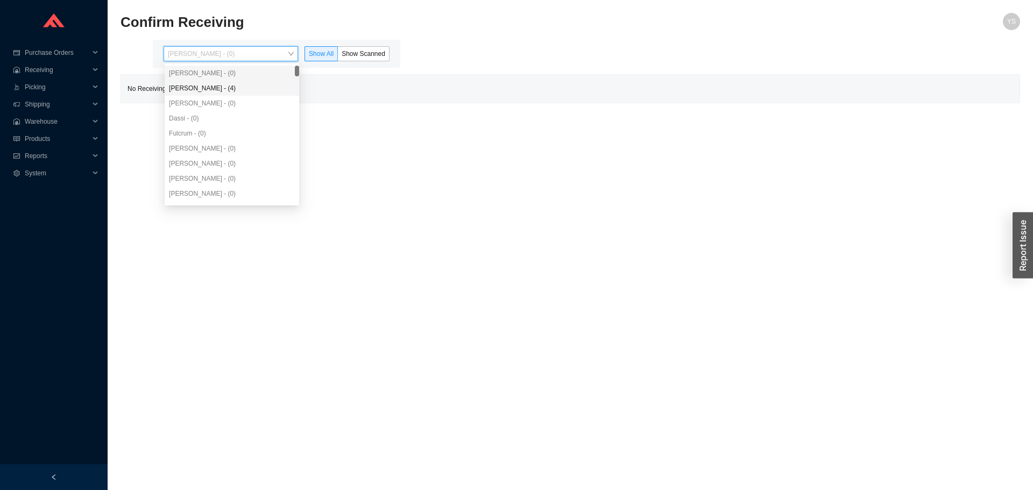
click at [189, 89] on div "[PERSON_NAME] - (4)" at bounding box center [232, 88] width 126 height 10
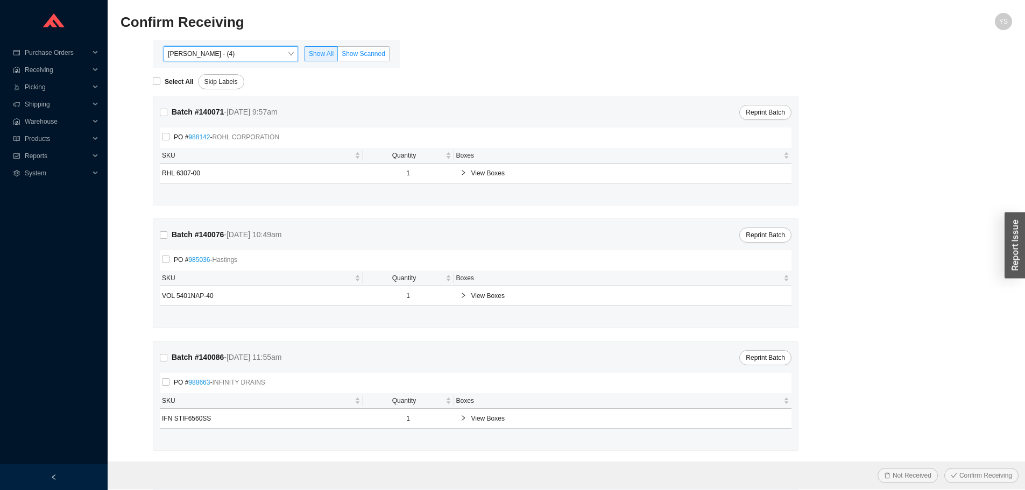
click at [361, 49] on label "Show Scanned" at bounding box center [364, 53] width 52 height 15
click at [338, 56] on input "Show Scanned" at bounding box center [338, 56] width 0 height 0
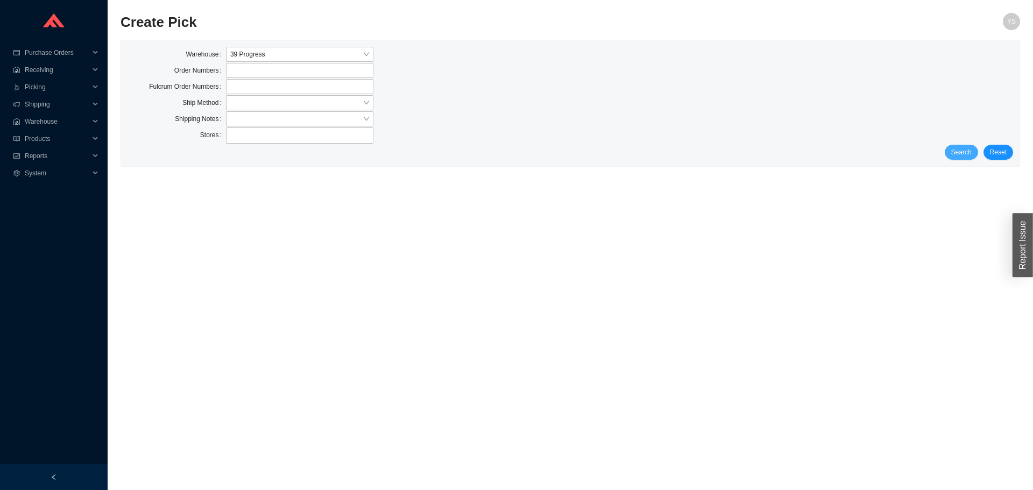
click at [956, 151] on span "Search" at bounding box center [962, 152] width 20 height 11
click at [961, 147] on span "Search" at bounding box center [962, 152] width 20 height 11
click at [949, 144] on form "Warehouse 39 Progress Order Numbers Fulcrum Order Numbers Ship Method Shipping …" at bounding box center [571, 103] width 886 height 113
click at [955, 146] on button "Search" at bounding box center [961, 152] width 33 height 15
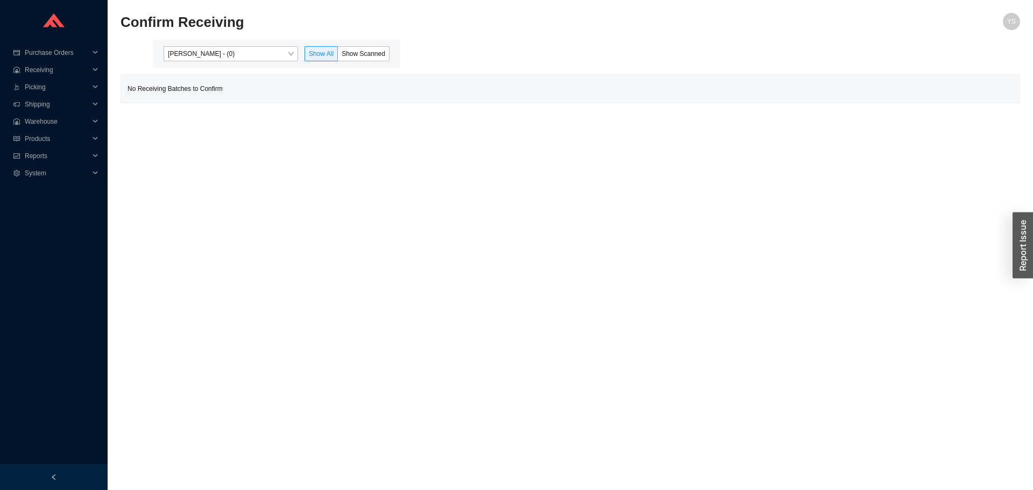
click at [201, 62] on div "[PERSON_NAME] - (0) Show All Show Scanned" at bounding box center [277, 54] width 248 height 28
click at [196, 58] on span "Yossi Siff - (0)" at bounding box center [231, 54] width 126 height 14
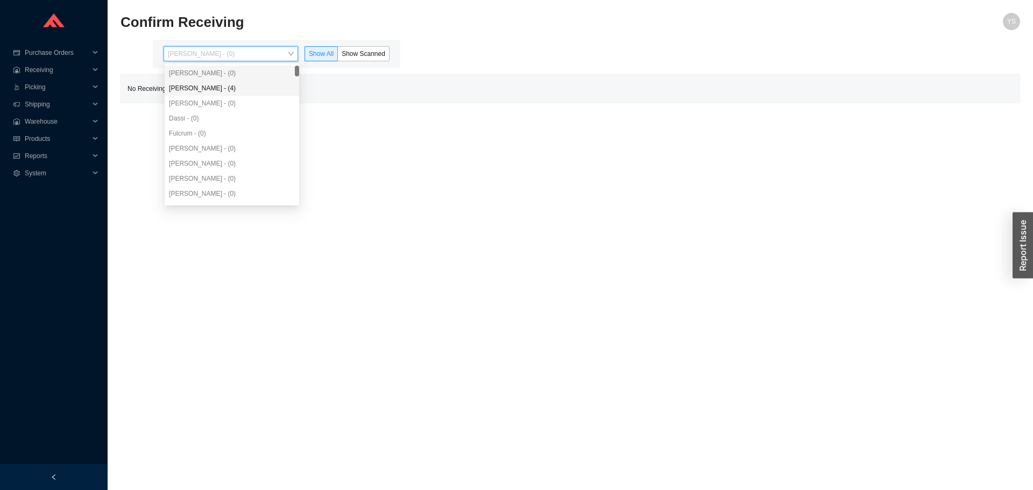
click at [200, 83] on div "Angel Negron - (4)" at bounding box center [232, 88] width 126 height 10
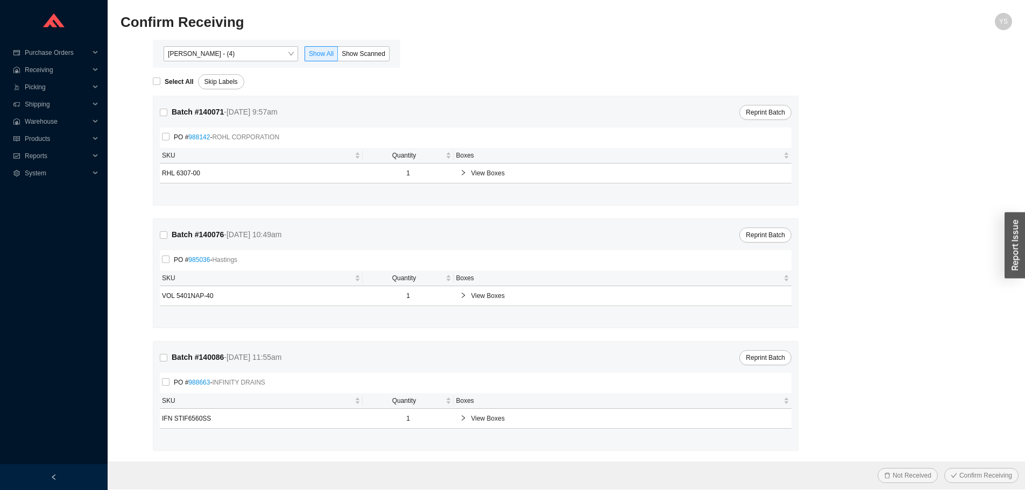
click at [361, 46] on div "Angel Negron - (4) Show All Show Scanned" at bounding box center [277, 54] width 248 height 28
click at [356, 55] on span "Show Scanned" at bounding box center [364, 54] width 44 height 8
click at [338, 56] on input "Show Scanned" at bounding box center [338, 56] width 0 height 0
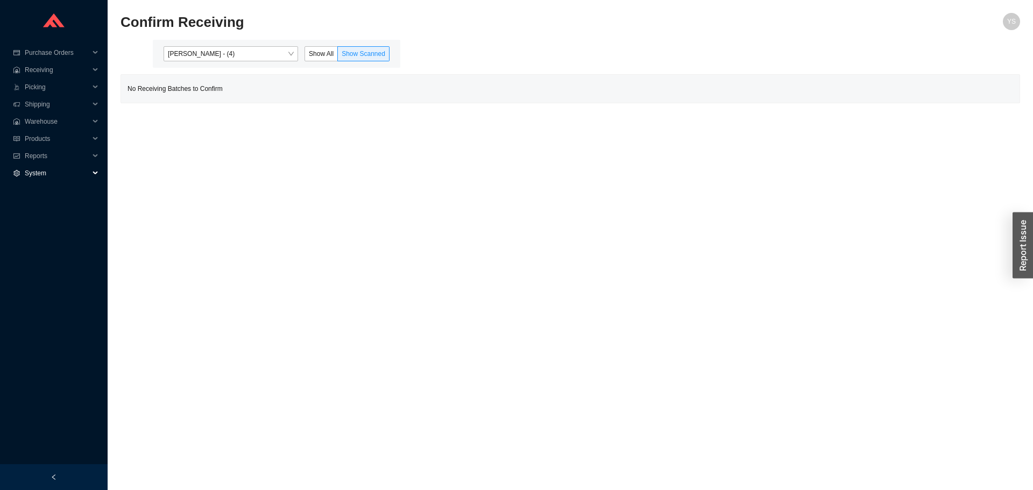
click at [31, 165] on span "System" at bounding box center [57, 173] width 65 height 17
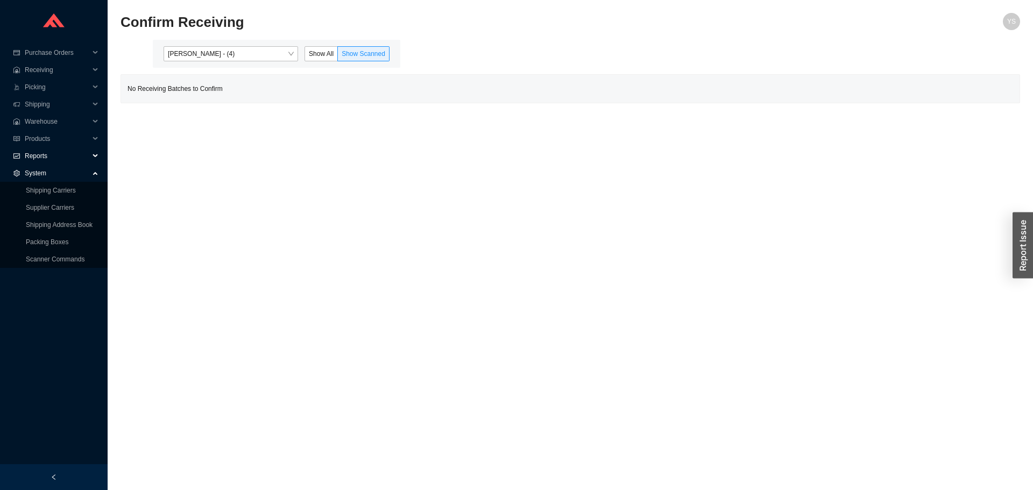
drag, startPoint x: 39, startPoint y: 150, endPoint x: 43, endPoint y: 161, distance: 11.8
click at [41, 150] on span "Reports" at bounding box center [57, 155] width 65 height 17
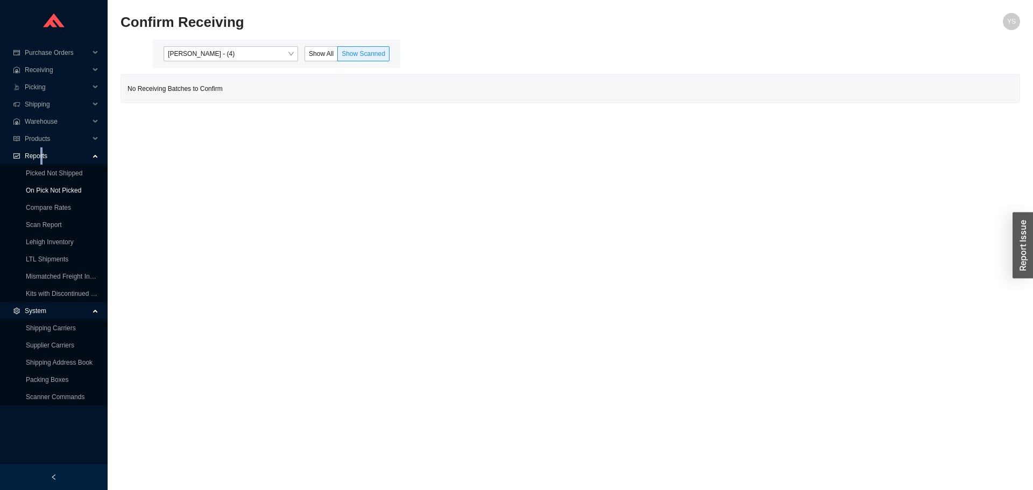
click at [54, 187] on link "On Pick Not Picked" at bounding box center [53, 191] width 55 height 8
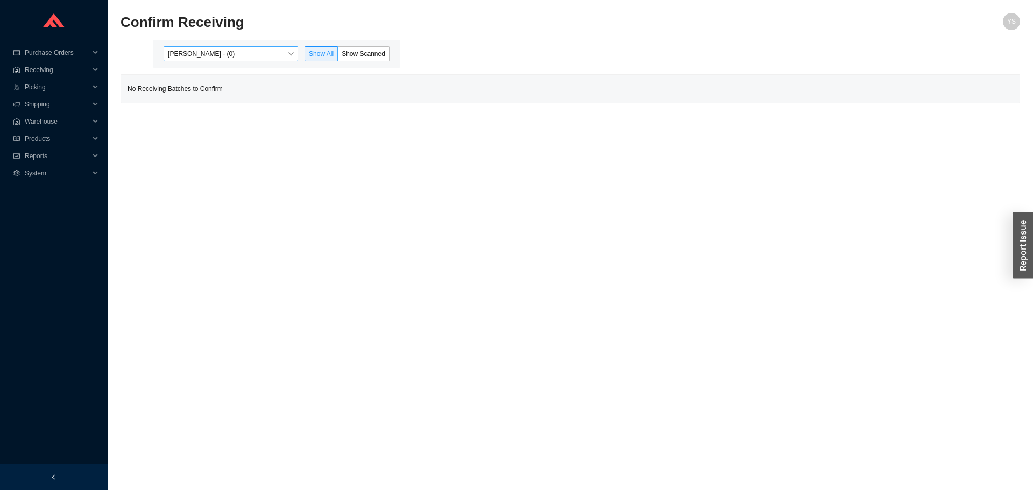
click at [258, 57] on span "[PERSON_NAME] - (0)" at bounding box center [231, 54] width 126 height 14
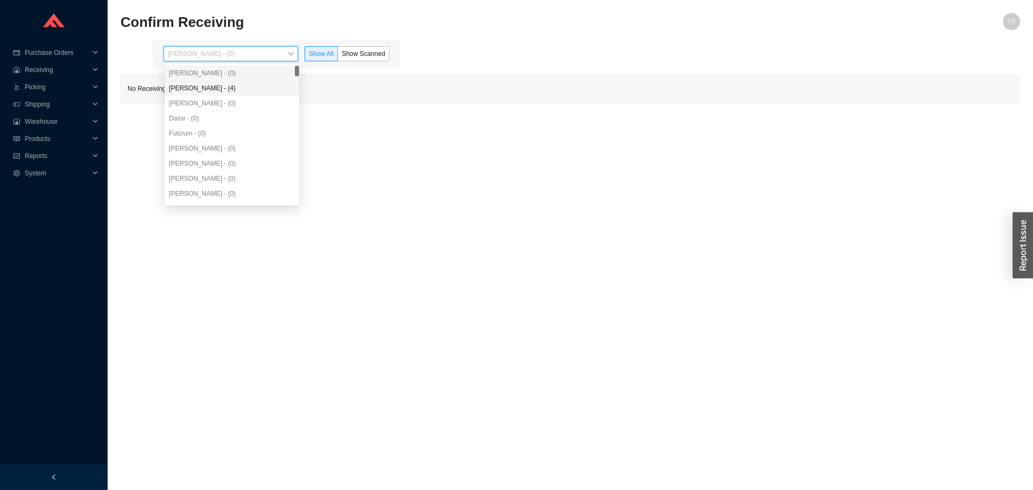
click at [231, 98] on div "[PERSON_NAME] - (0)" at bounding box center [232, 103] width 135 height 15
click at [263, 75] on div "[PERSON_NAME] - (0)" at bounding box center [232, 73] width 126 height 10
click at [241, 95] on div "[PERSON_NAME] - (4)" at bounding box center [232, 88] width 135 height 15
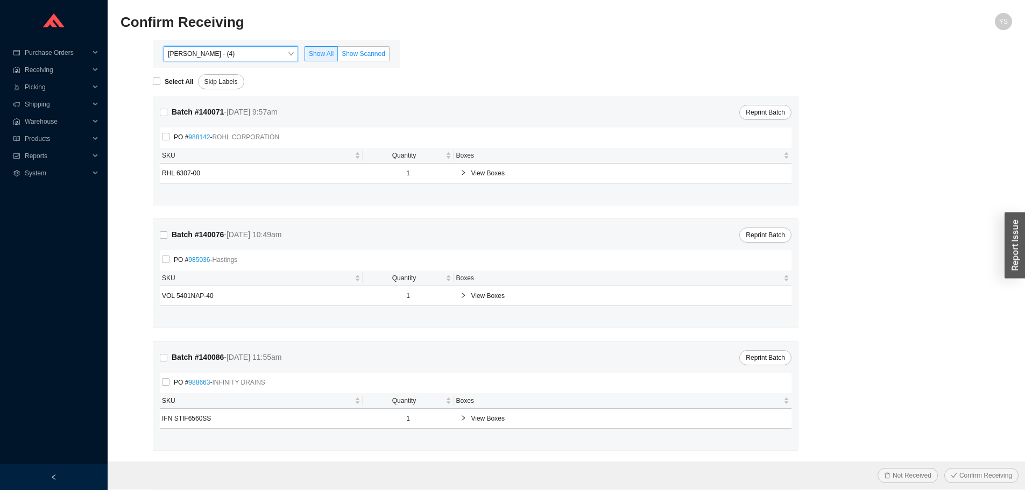
click at [374, 60] on label "Show Scanned" at bounding box center [364, 53] width 52 height 15
click at [338, 56] on input "Show Scanned" at bounding box center [338, 56] width 0 height 0
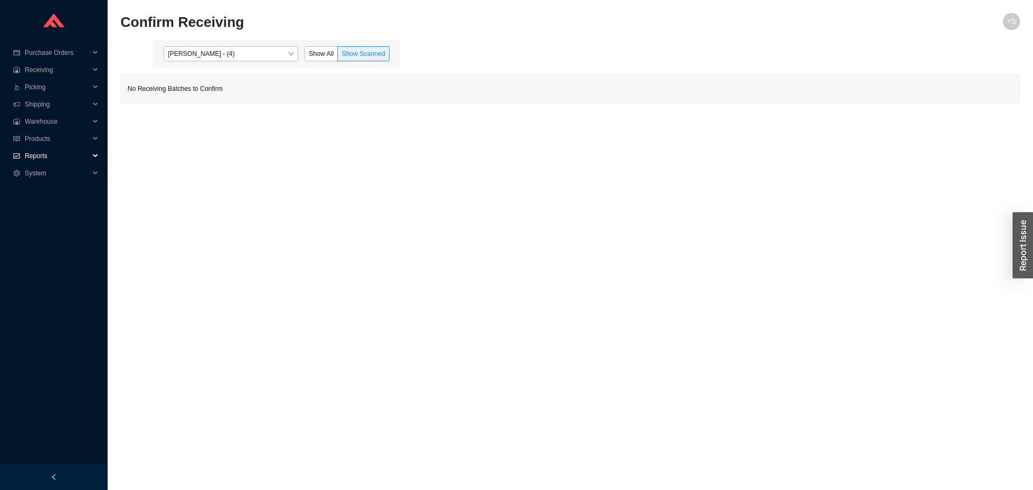
click at [34, 149] on span "Reports" at bounding box center [57, 155] width 65 height 17
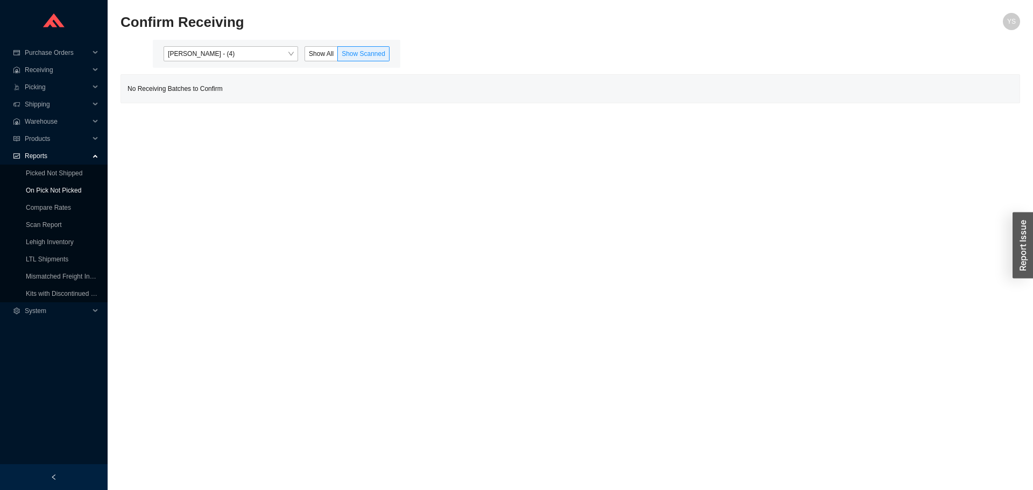
click at [38, 189] on link "On Pick Not Picked" at bounding box center [53, 191] width 55 height 8
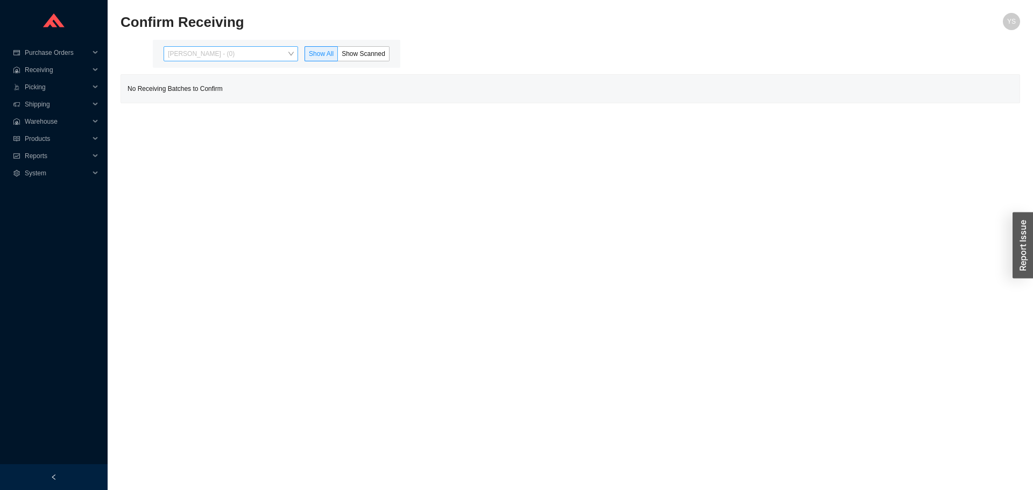
click at [204, 51] on span "[PERSON_NAME] - (0)" at bounding box center [231, 54] width 126 height 14
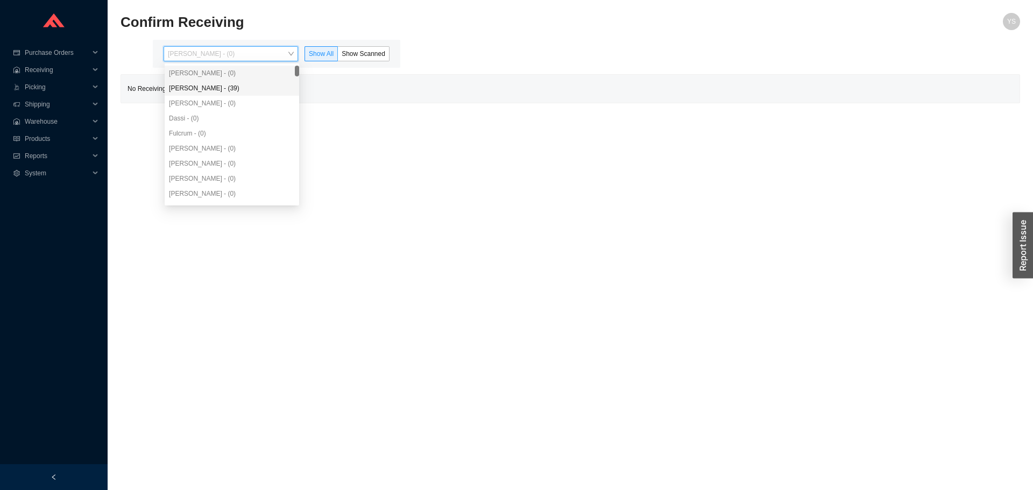
click at [214, 90] on div "[PERSON_NAME] - (39)" at bounding box center [232, 88] width 126 height 10
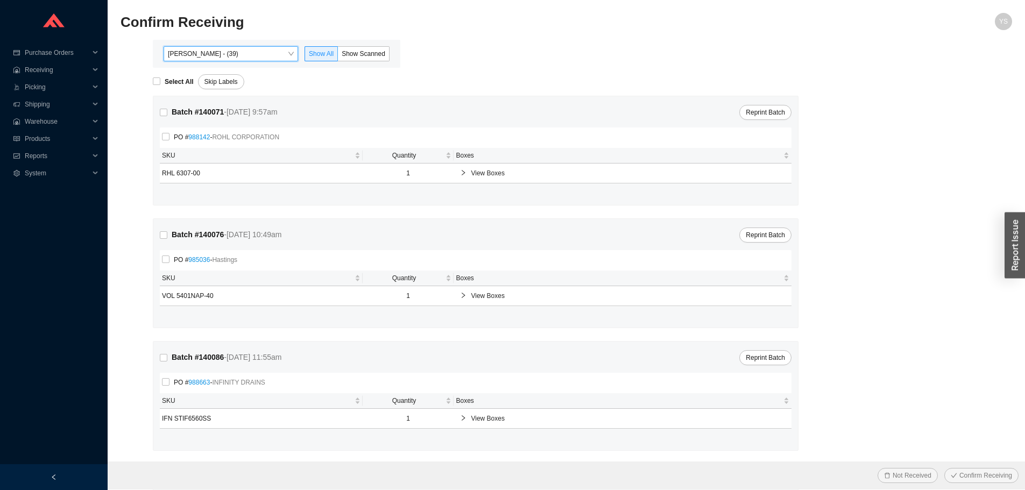
click at [358, 45] on div "Angel Negron - (39) Angel Negron - (39) Show All Show Scanned" at bounding box center [277, 54] width 248 height 28
click at [360, 54] on span "Show Scanned" at bounding box center [364, 54] width 44 height 8
click at [338, 56] on input "Show Scanned" at bounding box center [338, 56] width 0 height 0
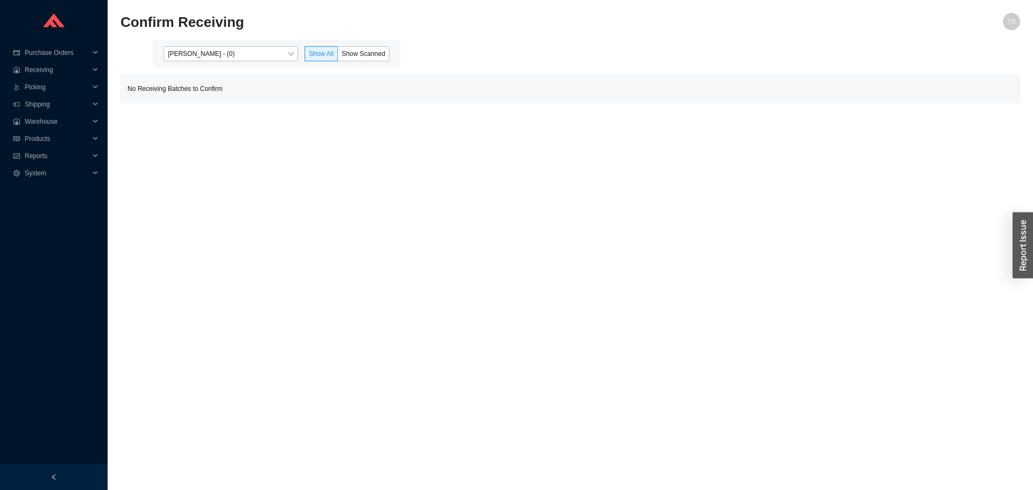
click at [207, 64] on div "[PERSON_NAME] - (0) Show All Show Scanned" at bounding box center [277, 54] width 248 height 28
click at [205, 60] on span "[PERSON_NAME] - (0)" at bounding box center [231, 54] width 126 height 14
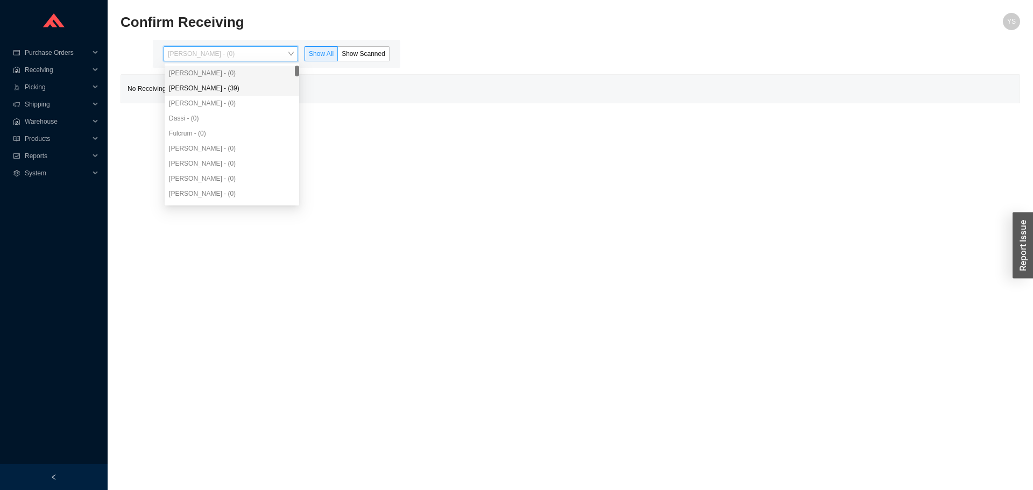
click at [196, 85] on div "[PERSON_NAME] - (39)" at bounding box center [232, 88] width 126 height 10
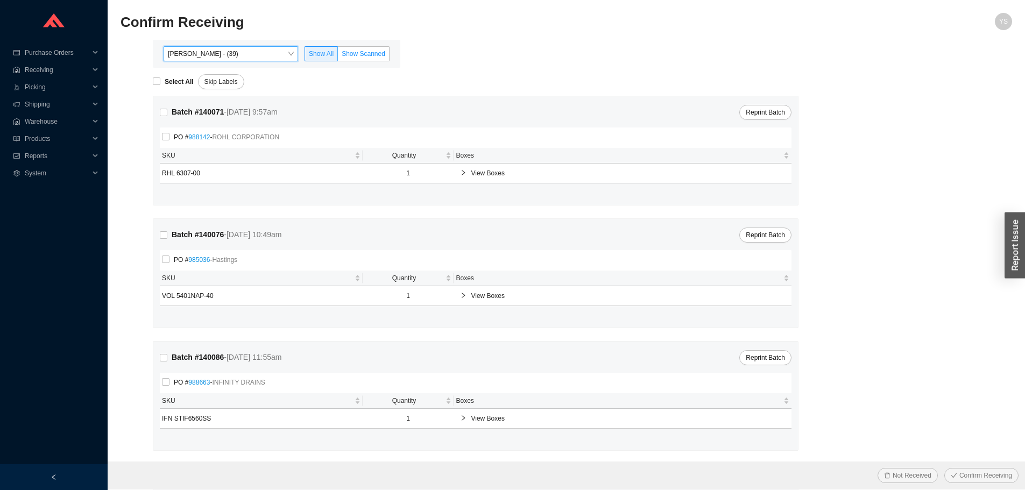
click at [383, 47] on div "Angel Negron - (39) Angel Negron - (39) Show All Show Scanned" at bounding box center [277, 54] width 248 height 28
click at [377, 51] on span "Show Scanned" at bounding box center [364, 54] width 44 height 8
click at [338, 56] on input "Show Scanned" at bounding box center [338, 56] width 0 height 0
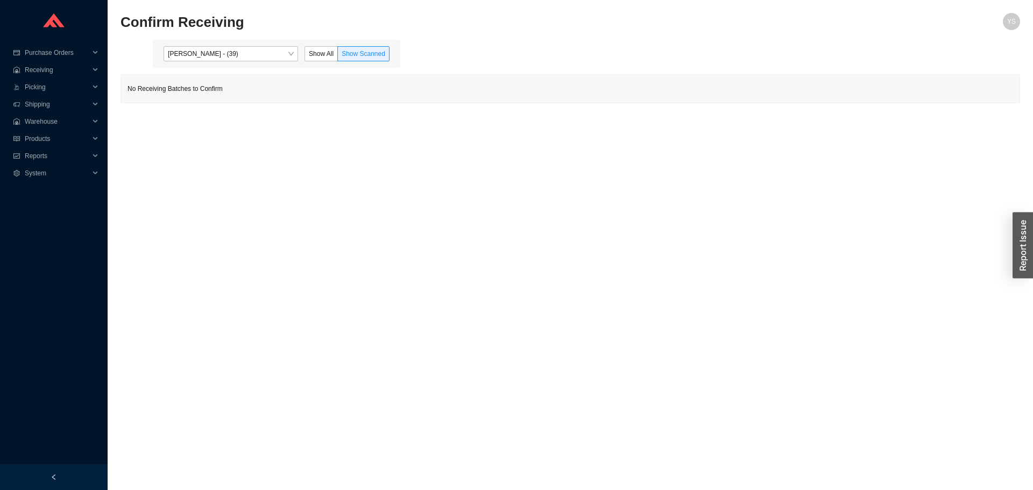
click at [221, 62] on div "Angel Negron - (39) Show All Show Scanned" at bounding box center [277, 54] width 248 height 28
click at [216, 60] on span "Angel Negron - (39)" at bounding box center [231, 54] width 126 height 14
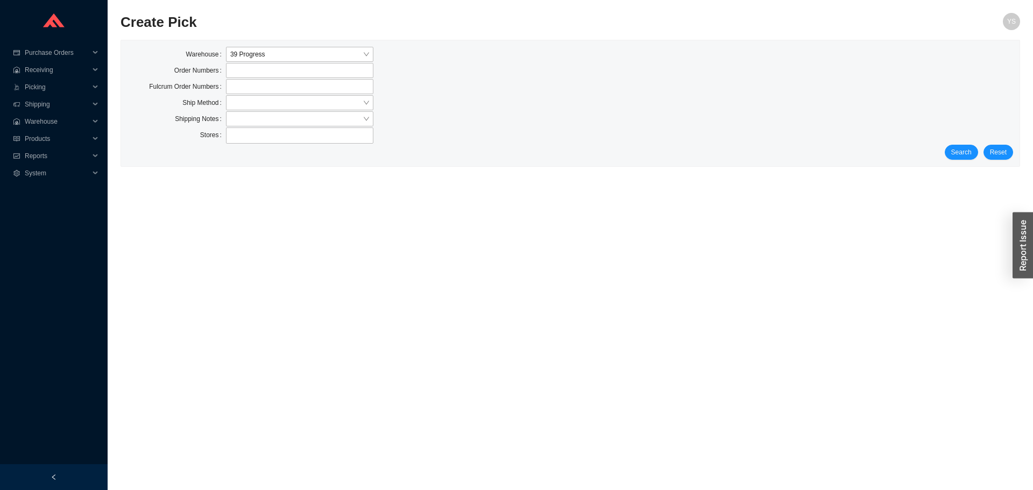
click at [961, 143] on div "Stores" at bounding box center [571, 136] width 886 height 17
click at [956, 150] on span "Search" at bounding box center [962, 152] width 20 height 11
click at [953, 151] on button "Search" at bounding box center [961, 152] width 33 height 15
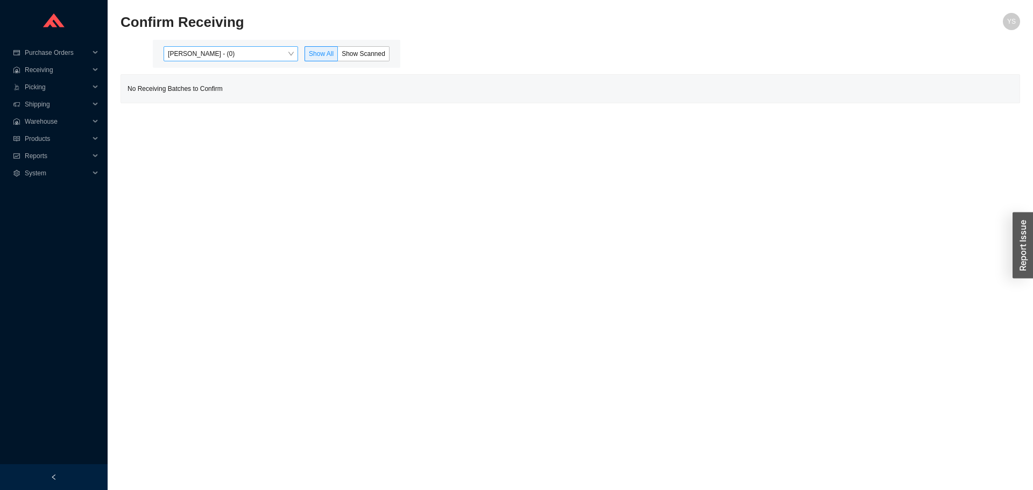
click at [204, 51] on span "Yossi Siff - (0)" at bounding box center [231, 54] width 126 height 14
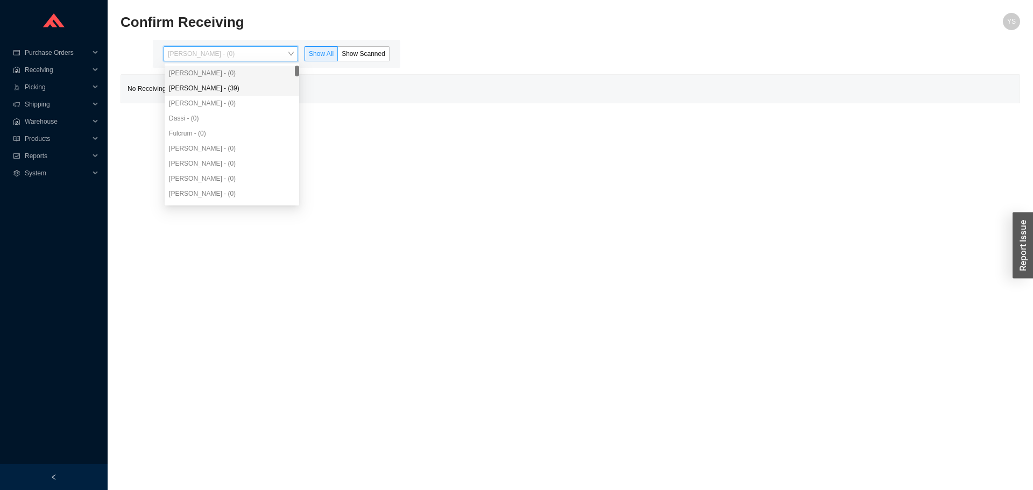
drag, startPoint x: 205, startPoint y: 85, endPoint x: 214, endPoint y: 86, distance: 9.2
click at [206, 85] on div "Angel Negron - (39)" at bounding box center [232, 88] width 126 height 10
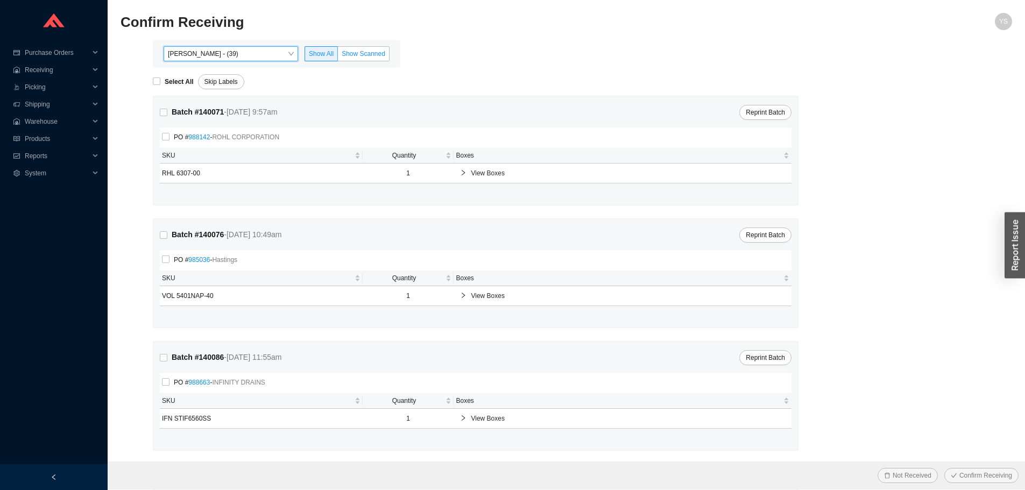
drag, startPoint x: 365, startPoint y: 65, endPoint x: 366, endPoint y: 53, distance: 12.4
click at [366, 60] on div "Angel Negron - (39) Angel Negron - (39) Show All Show Scanned" at bounding box center [277, 54] width 248 height 28
click at [366, 53] on span "Show Scanned" at bounding box center [364, 54] width 44 height 8
click at [338, 56] on input "Show Scanned" at bounding box center [338, 56] width 0 height 0
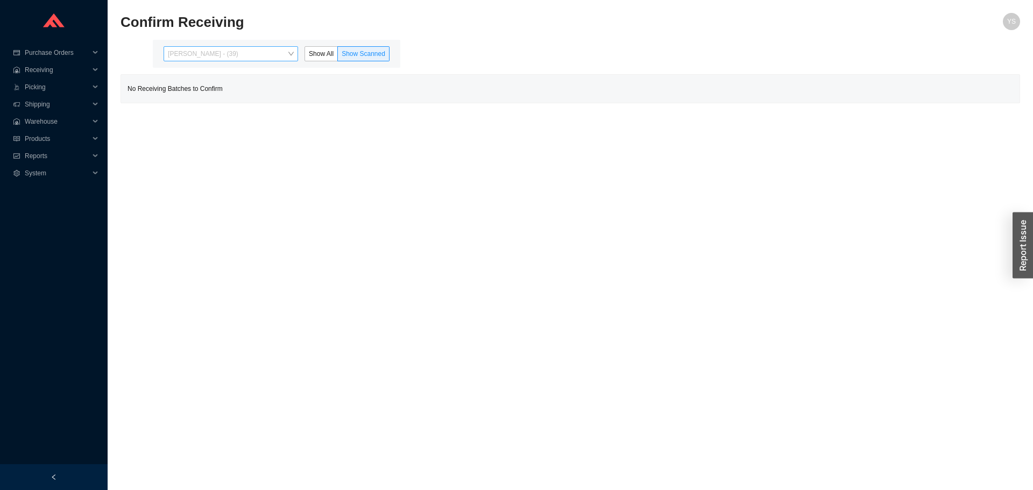
click at [285, 55] on span "Angel Negron - (39)" at bounding box center [231, 54] width 126 height 14
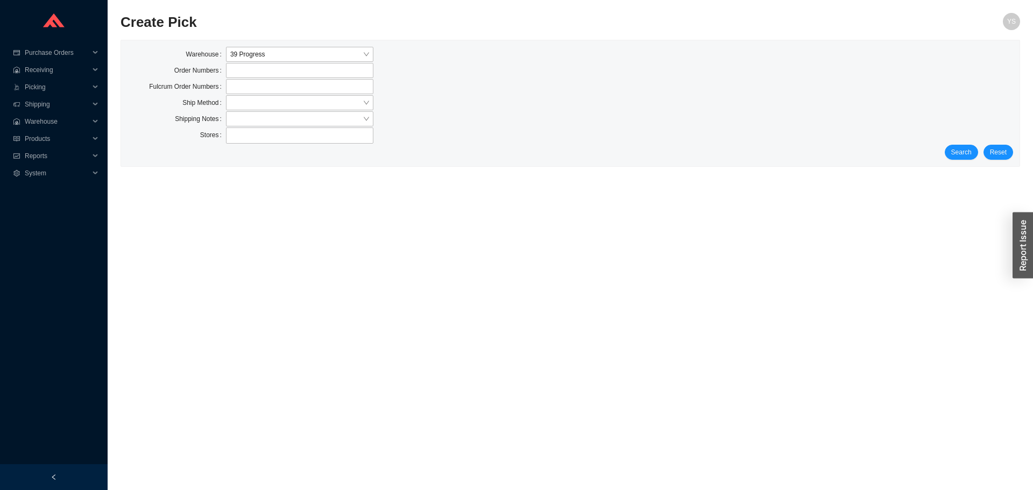
drag, startPoint x: 942, startPoint y: 146, endPoint x: 949, endPoint y: 146, distance: 7.0
click at [944, 146] on div "Search Reset" at bounding box center [571, 152] width 886 height 15
click at [975, 151] on button "Search" at bounding box center [961, 152] width 33 height 15
click at [970, 149] on span "Search" at bounding box center [962, 152] width 20 height 11
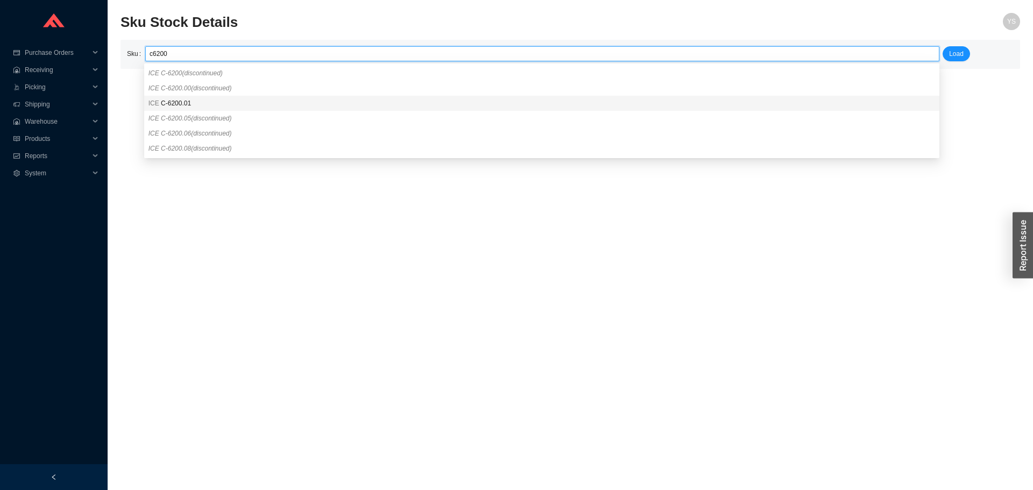
type input "ICE C-6200.01"
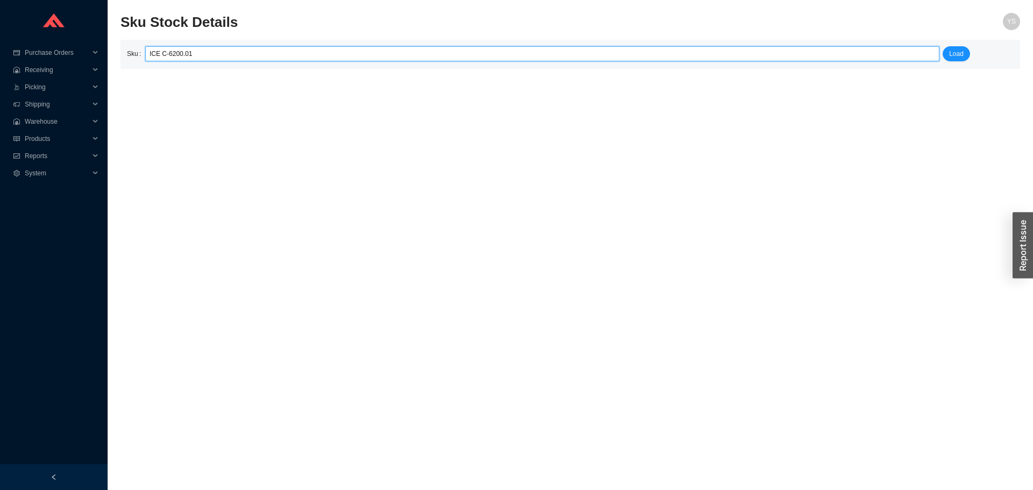
click button "Load" at bounding box center [956, 53] width 27 height 15
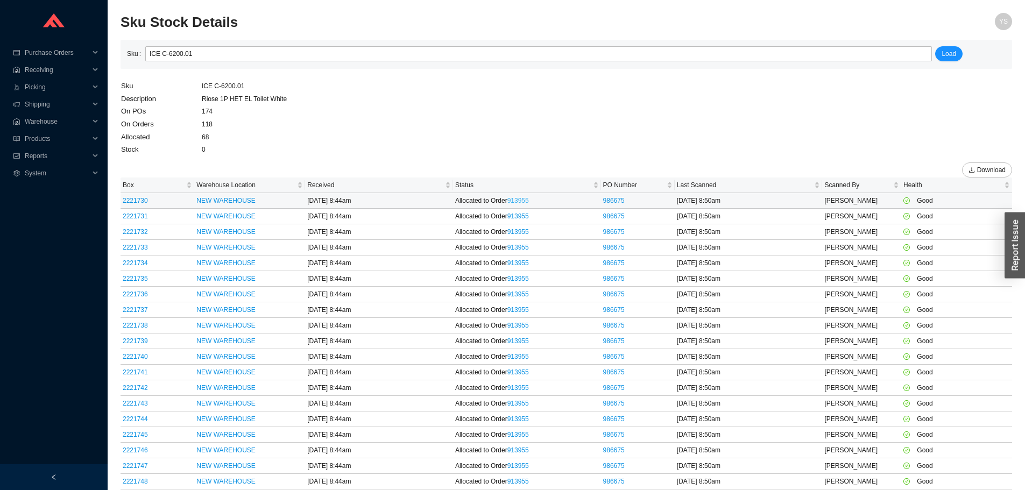
click at [518, 200] on link "913955" at bounding box center [519, 201] width 22 height 8
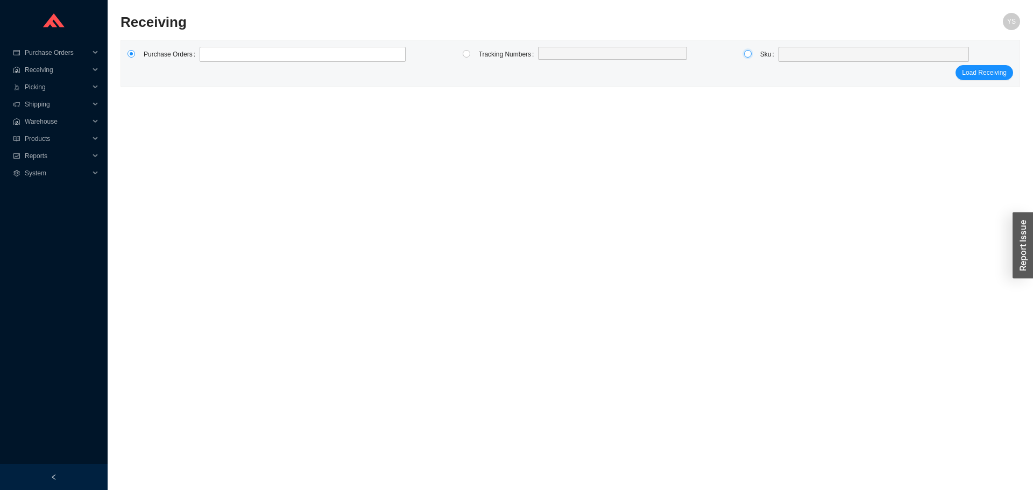
click at [747, 55] on input "radio" at bounding box center [748, 54] width 8 height 8
radio input "true"
click at [795, 55] on span at bounding box center [874, 54] width 182 height 14
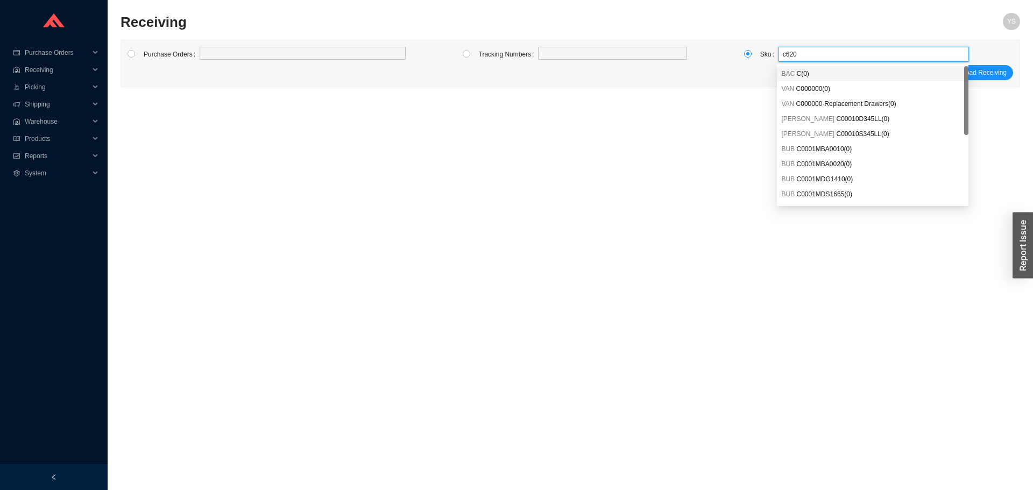
type input "c6200"
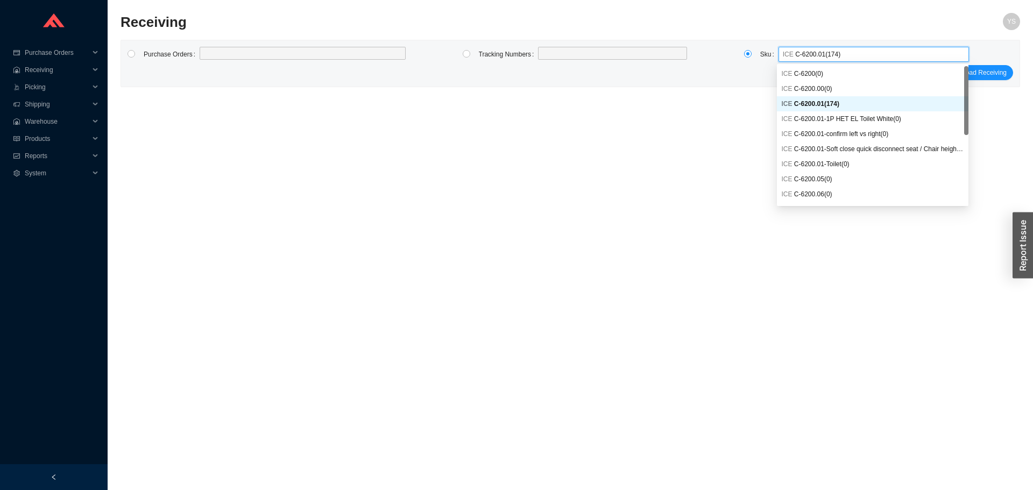
click at [833, 104] on span "C-6200.01 ( 174 )" at bounding box center [816, 104] width 45 height 8
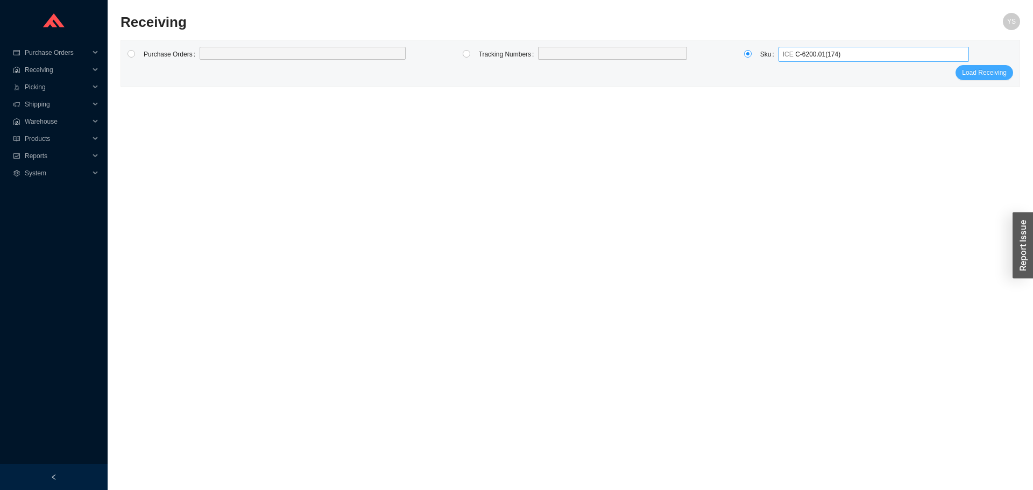
click at [992, 72] on span "Load Receiving" at bounding box center [984, 72] width 45 height 11
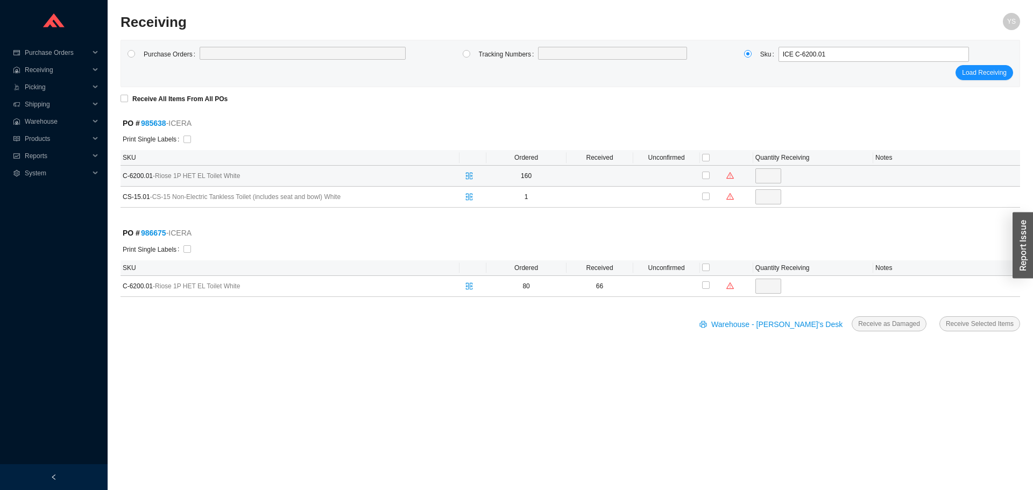
click at [710, 177] on div at bounding box center [726, 176] width 49 height 16
click at [709, 177] on input "checkbox" at bounding box center [706, 176] width 8 height 8
checkbox input "true"
click at [766, 174] on input "160" at bounding box center [769, 175] width 26 height 15
type input "120"
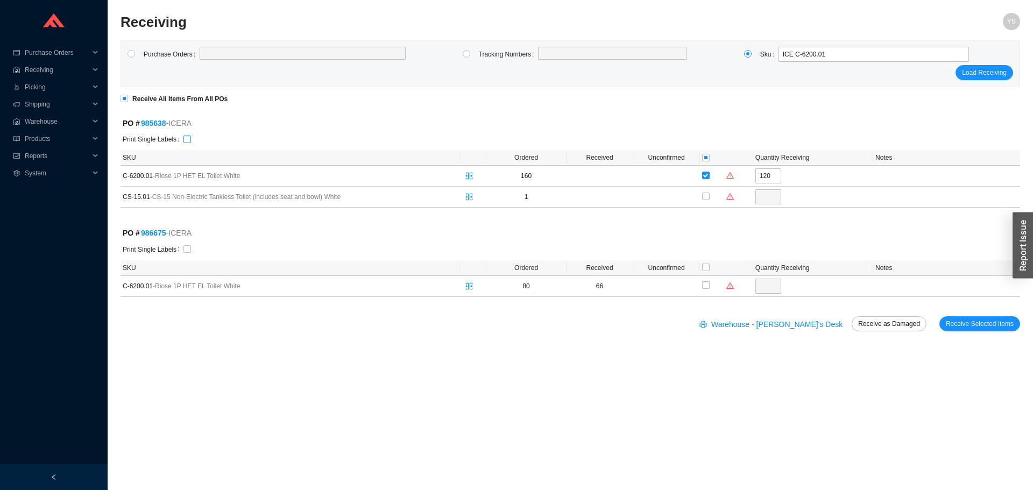
click at [185, 137] on input "checkbox" at bounding box center [188, 140] width 8 height 8
checkbox input "true"
click at [977, 322] on span "Receive Selected Items" at bounding box center [980, 324] width 68 height 11
radio input "true"
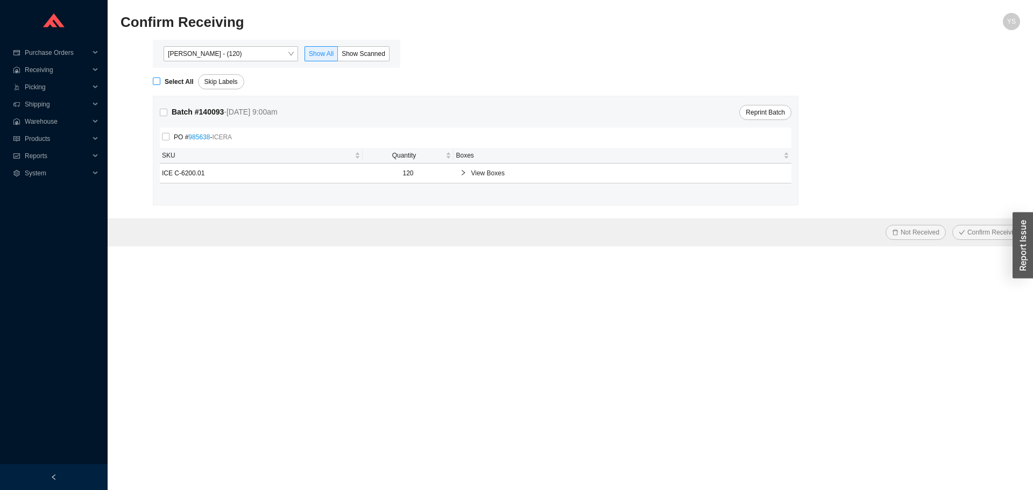
click at [189, 81] on strong "Select All" at bounding box center [179, 82] width 29 height 8
click at [160, 81] on input "Select All" at bounding box center [157, 82] width 8 height 8
checkbox input "true"
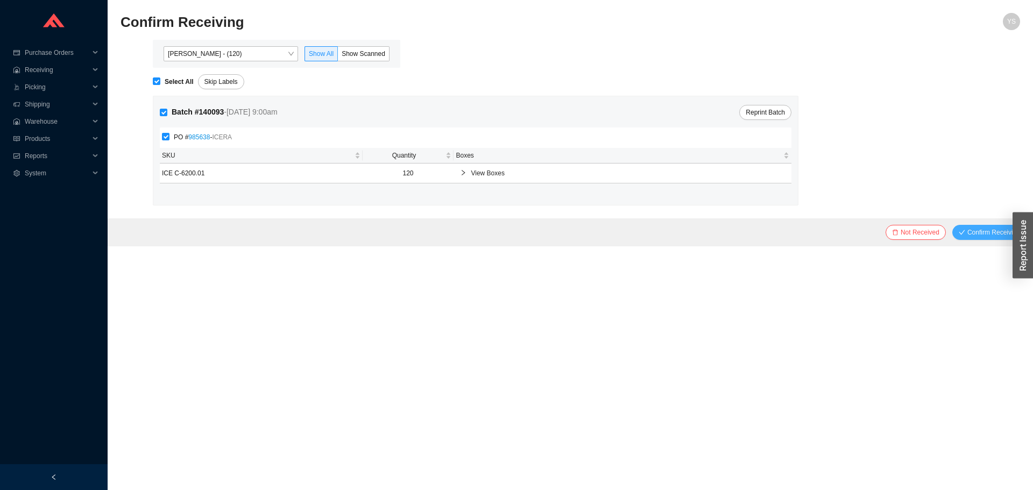
click at [995, 235] on span "Confirm Receiving" at bounding box center [994, 232] width 53 height 11
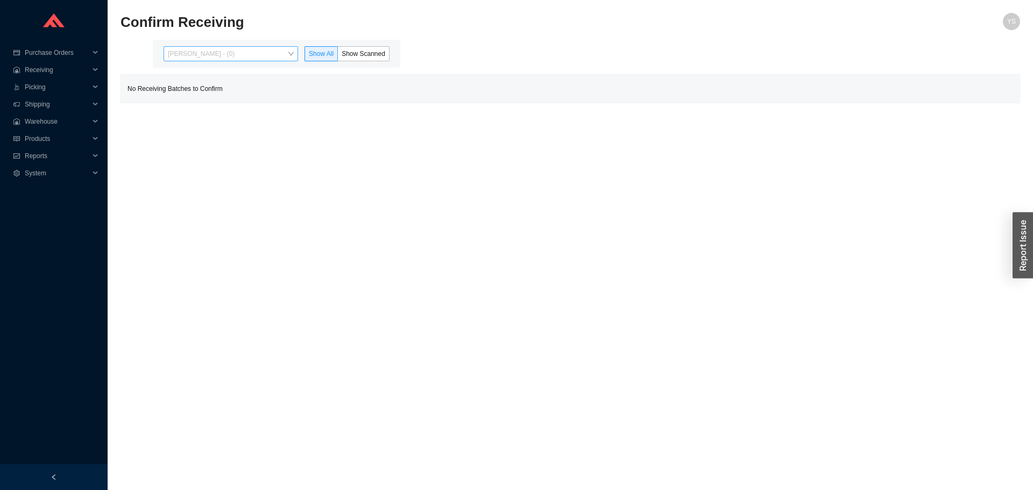
click at [226, 46] on div "[PERSON_NAME] - (0)" at bounding box center [231, 53] width 135 height 15
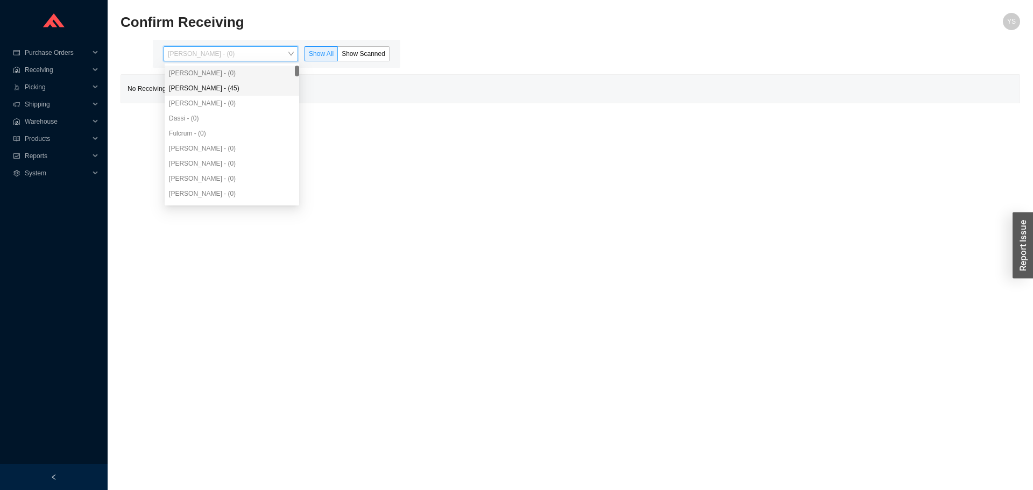
click at [228, 84] on div "[PERSON_NAME] - (45)" at bounding box center [232, 88] width 126 height 10
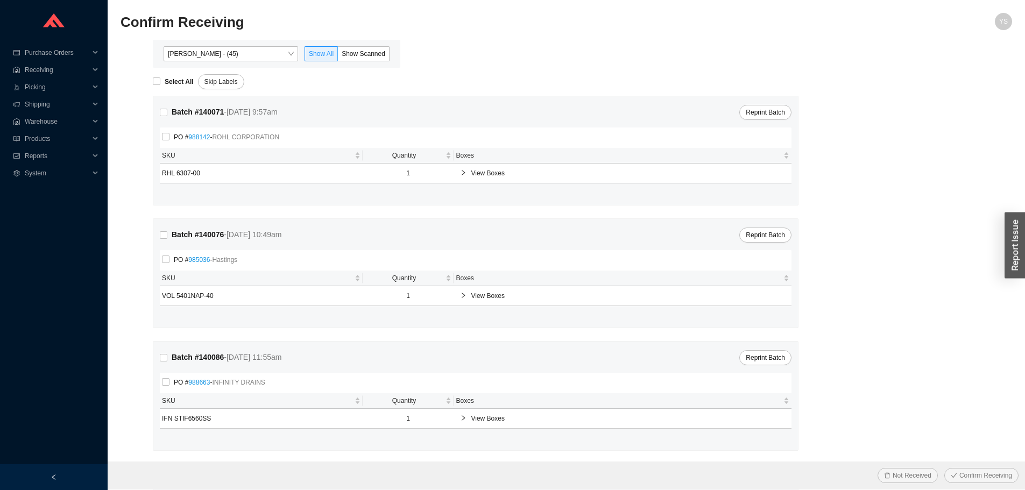
click at [356, 44] on div "[PERSON_NAME] - (45) Show All Show Scanned" at bounding box center [277, 54] width 248 height 28
click at [355, 48] on label "Show Scanned" at bounding box center [364, 53] width 52 height 15
click at [338, 56] on input "Show Scanned" at bounding box center [338, 56] width 0 height 0
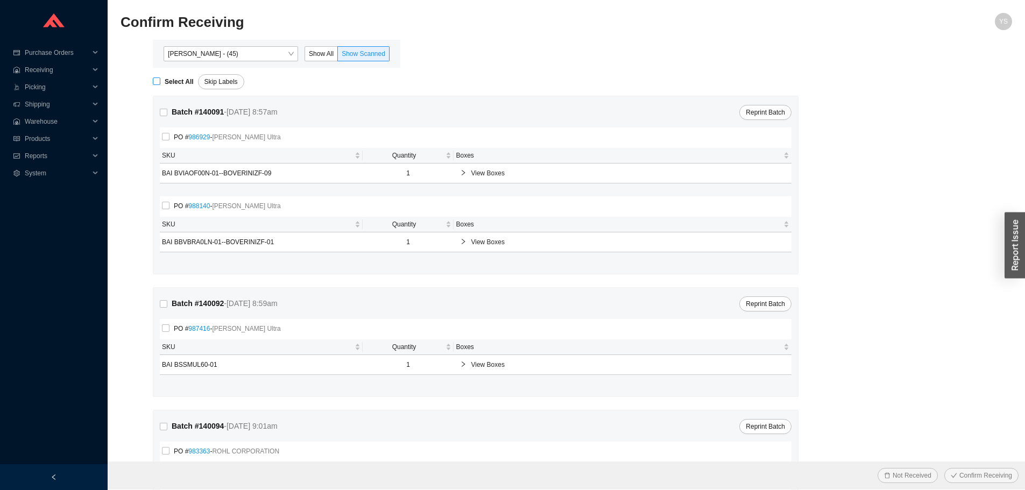
click at [179, 83] on strong "Select All" at bounding box center [179, 82] width 29 height 8
click at [160, 83] on input "Select All" at bounding box center [157, 82] width 8 height 8
checkbox input "true"
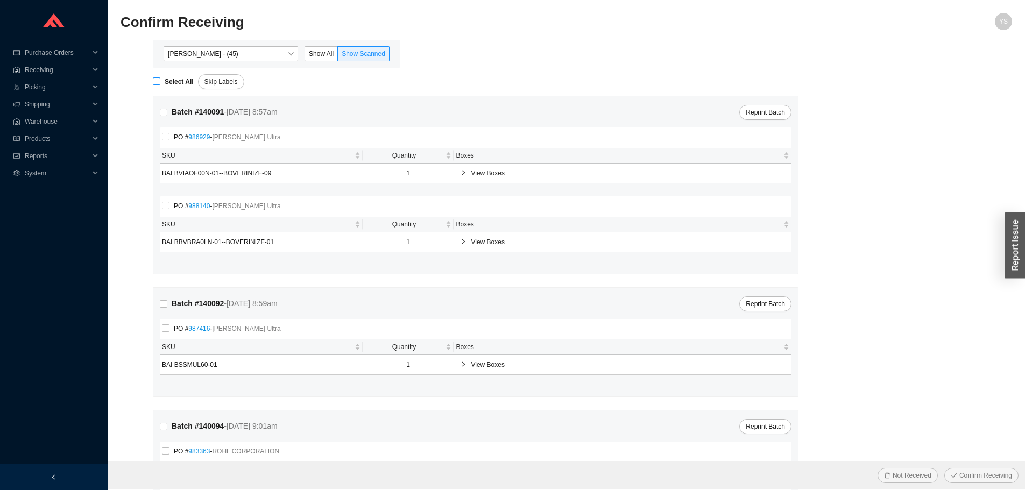
checkbox input "true"
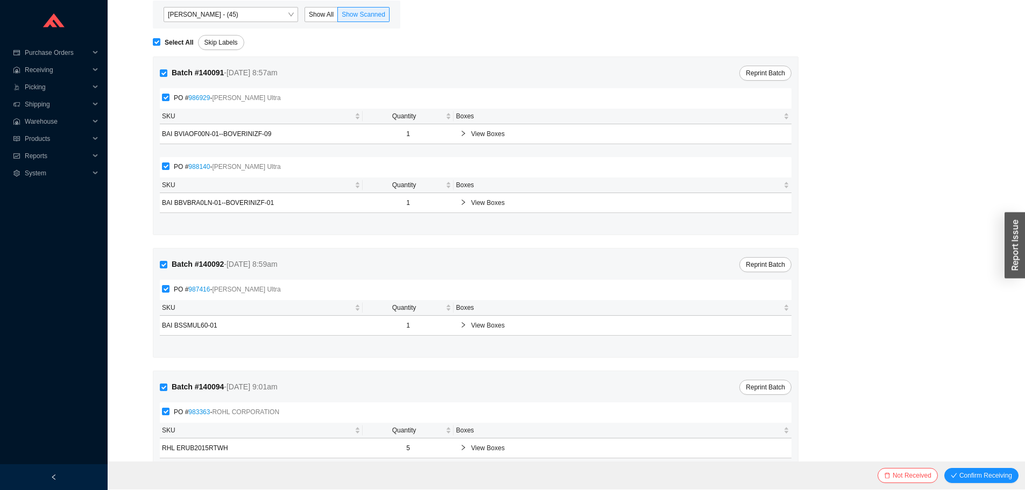
scroll to position [71, 0]
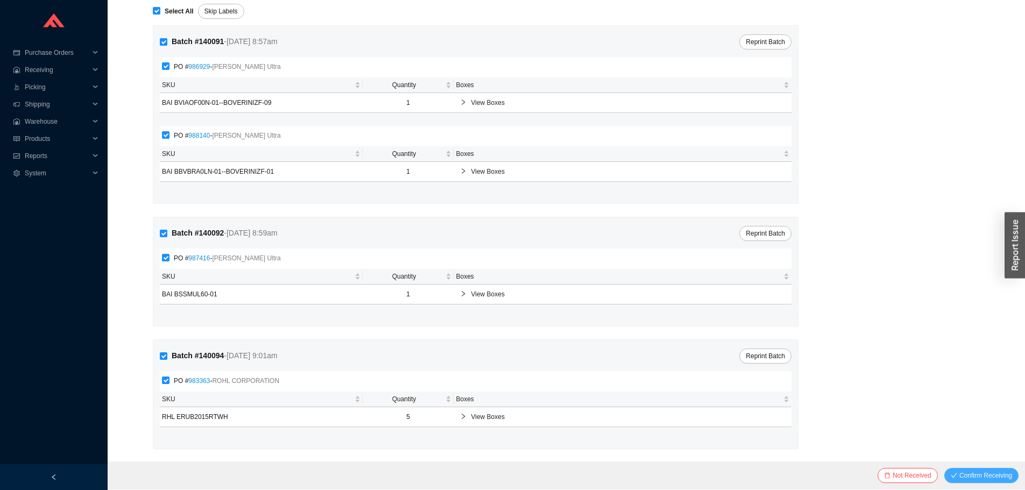
click at [969, 476] on span "Confirm Receiving" at bounding box center [986, 475] width 53 height 11
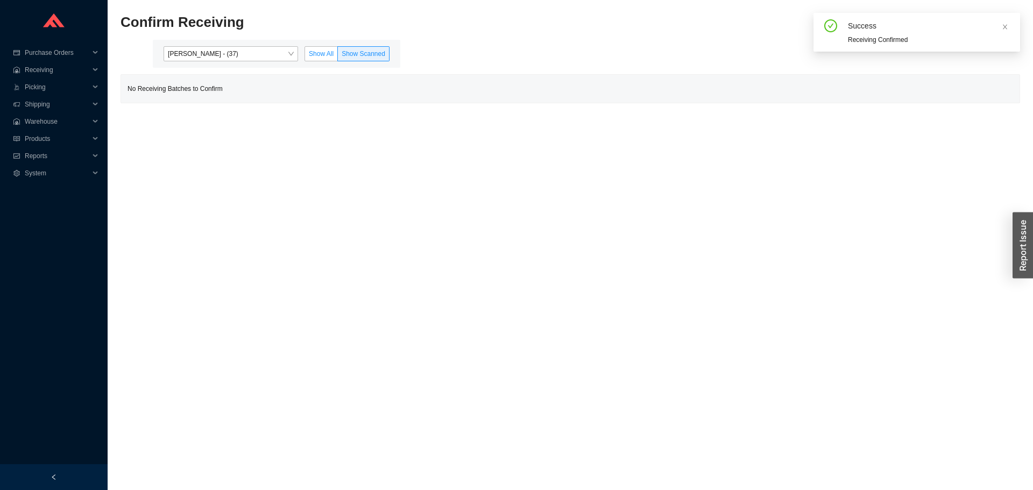
click at [332, 57] on span "Show All" at bounding box center [321, 54] width 25 height 8
click at [305, 56] on input "Show All" at bounding box center [305, 56] width 0 height 0
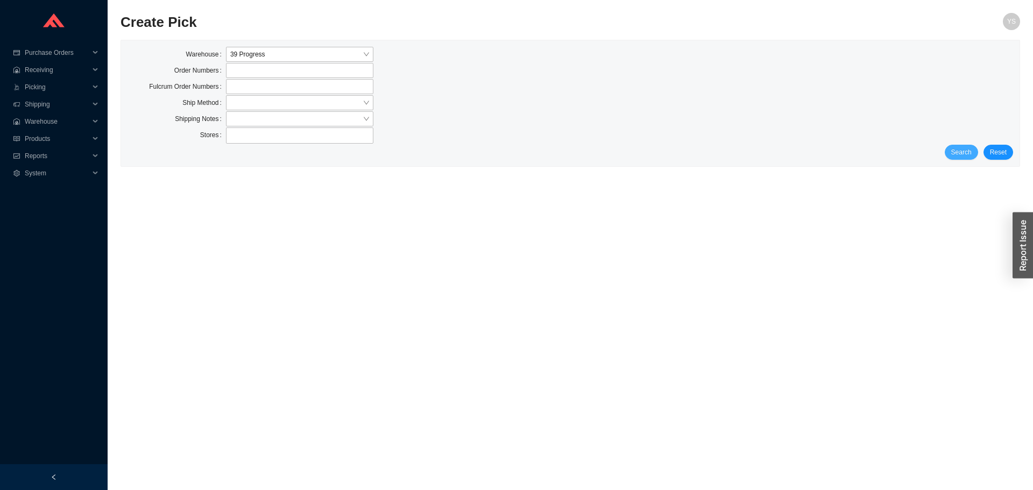
click at [968, 153] on span "Search" at bounding box center [962, 152] width 20 height 11
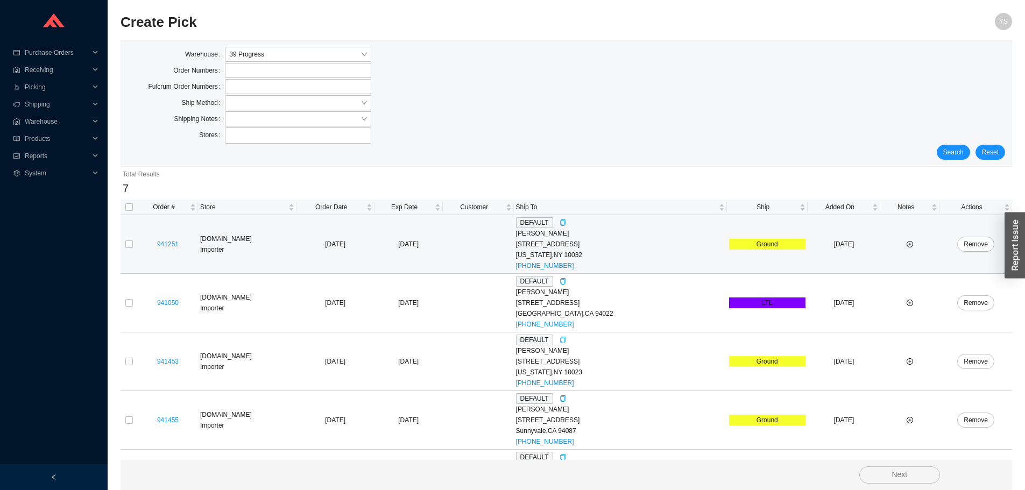
scroll to position [166, 0]
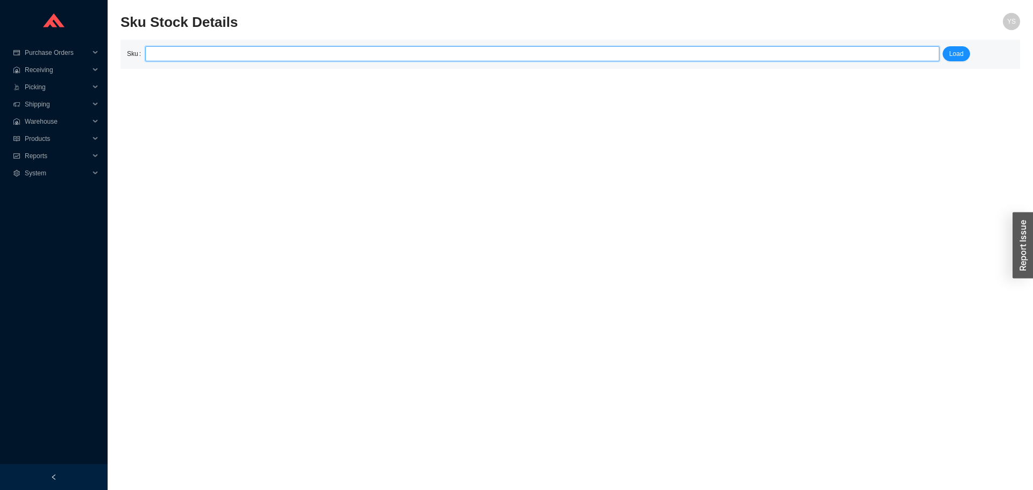
type input "u"
type input "i"
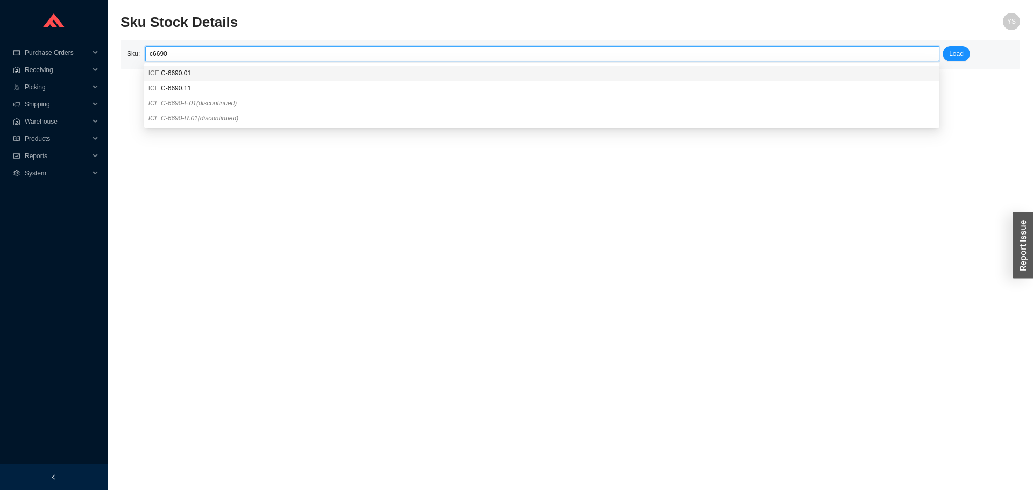
type input "ICE C-6690.01"
click button "Load" at bounding box center [956, 53] width 27 height 15
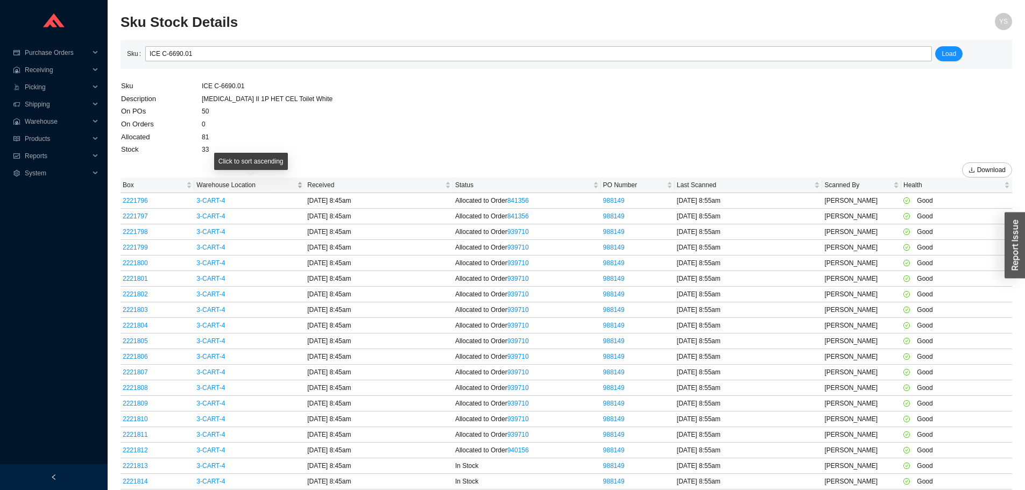
click at [210, 183] on span "Warehouse Location" at bounding box center [245, 185] width 98 height 11
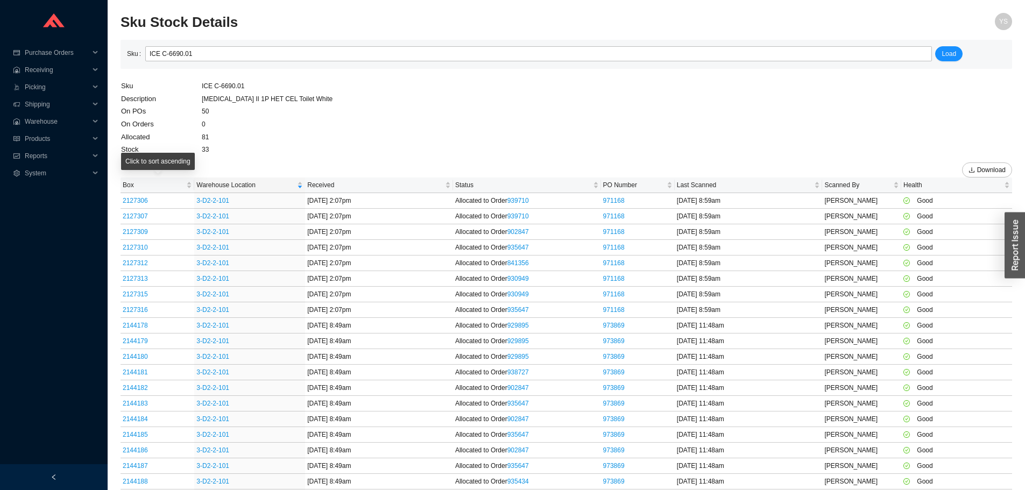
click at [136, 178] on div "Click to sort ascending" at bounding box center [158, 165] width 74 height 25
click at [135, 180] on span "Box" at bounding box center [153, 185] width 61 height 11
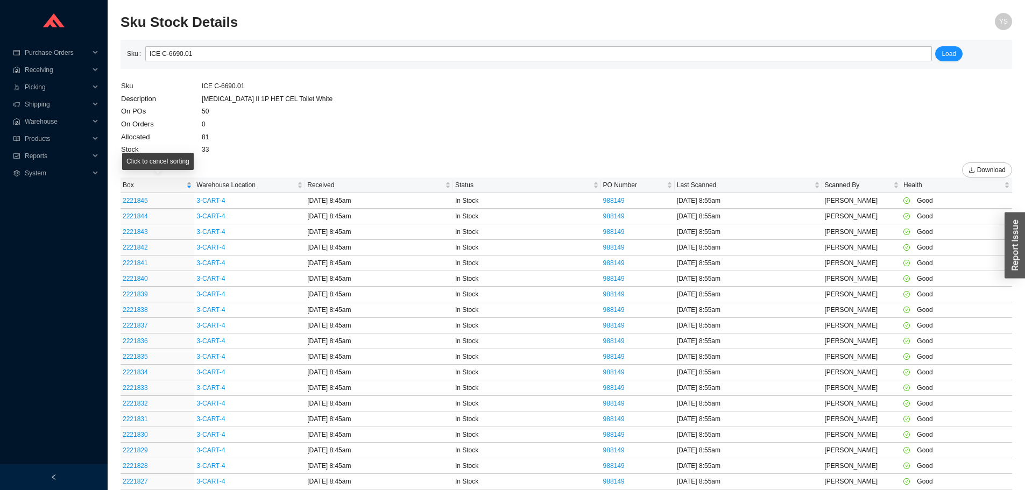
click at [135, 180] on span "Box" at bounding box center [153, 185] width 61 height 11
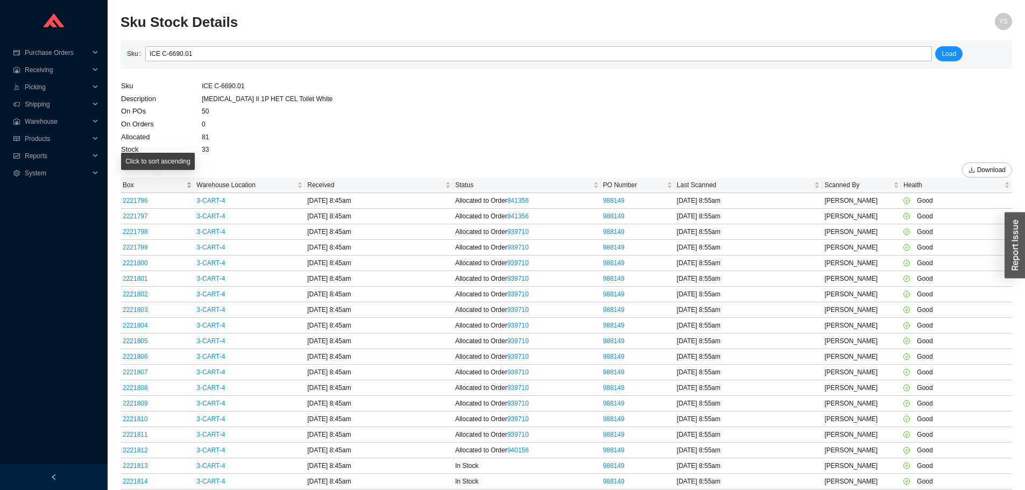
click at [135, 180] on span "Box" at bounding box center [153, 185] width 61 height 11
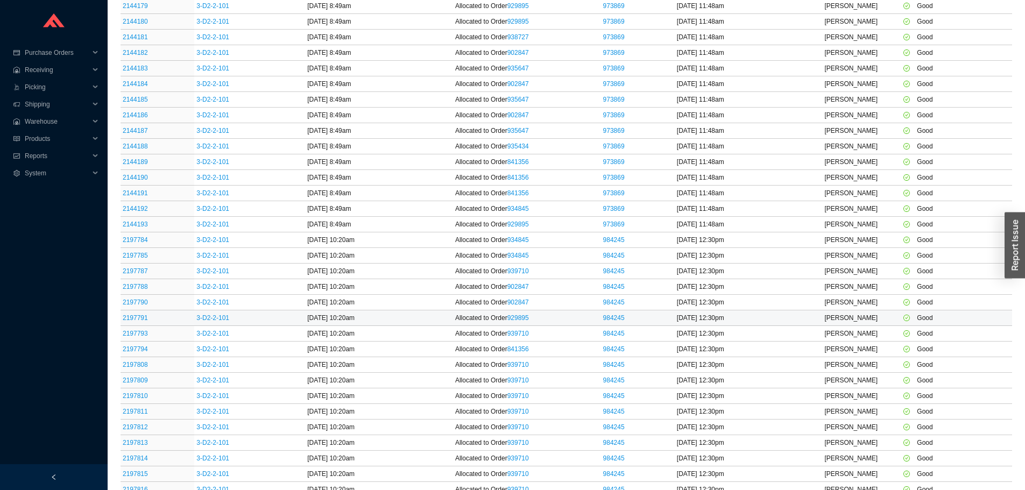
scroll to position [323, 0]
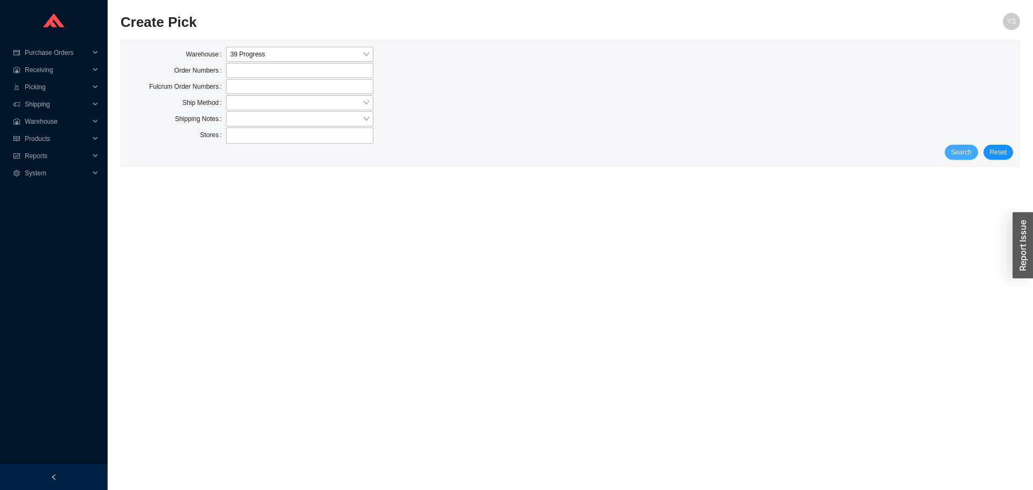
click at [951, 156] on button "Search" at bounding box center [961, 152] width 33 height 15
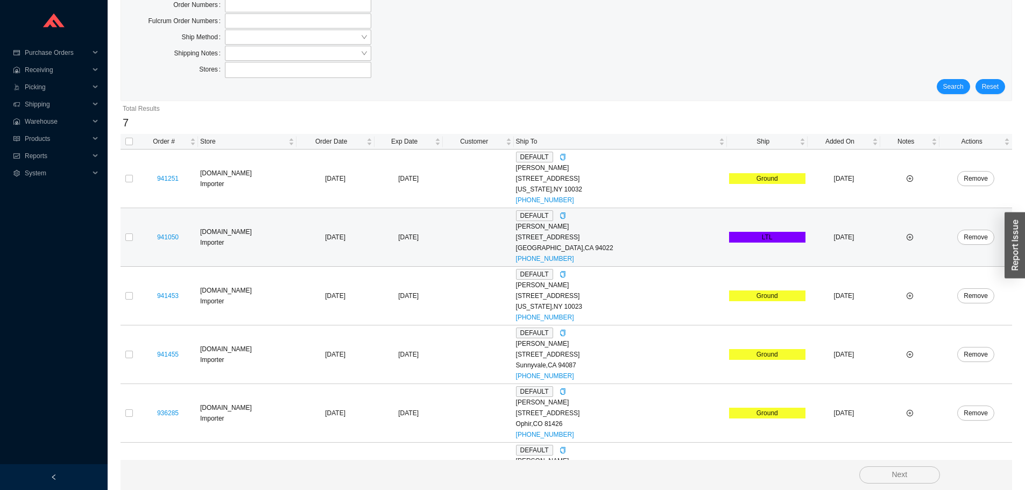
scroll to position [166, 0]
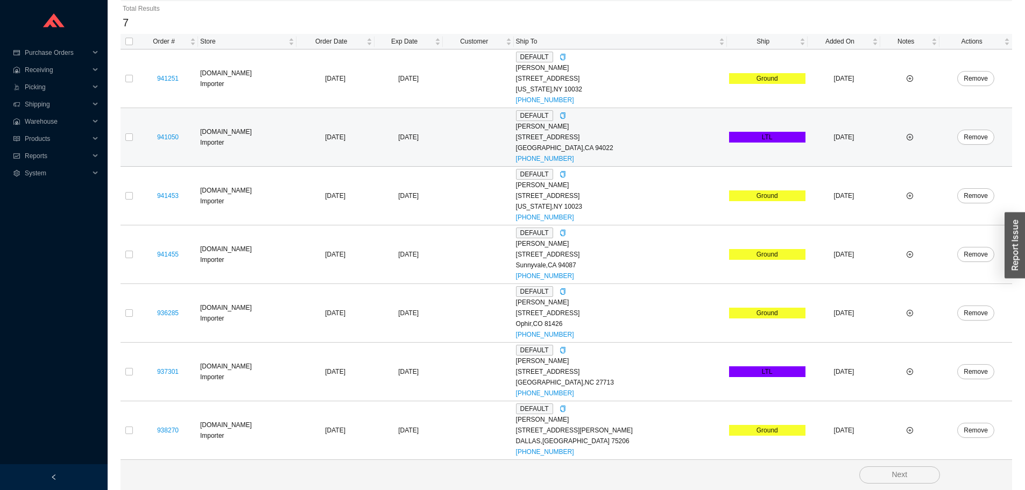
click at [138, 136] on td "941050" at bounding box center [168, 137] width 60 height 59
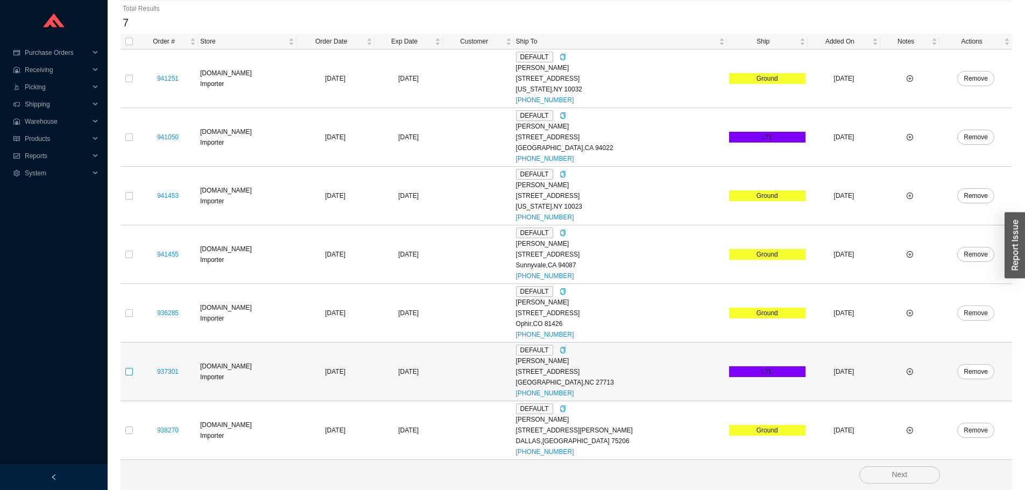
click at [128, 373] on input "checkbox" at bounding box center [129, 372] width 8 height 8
checkbox input "true"
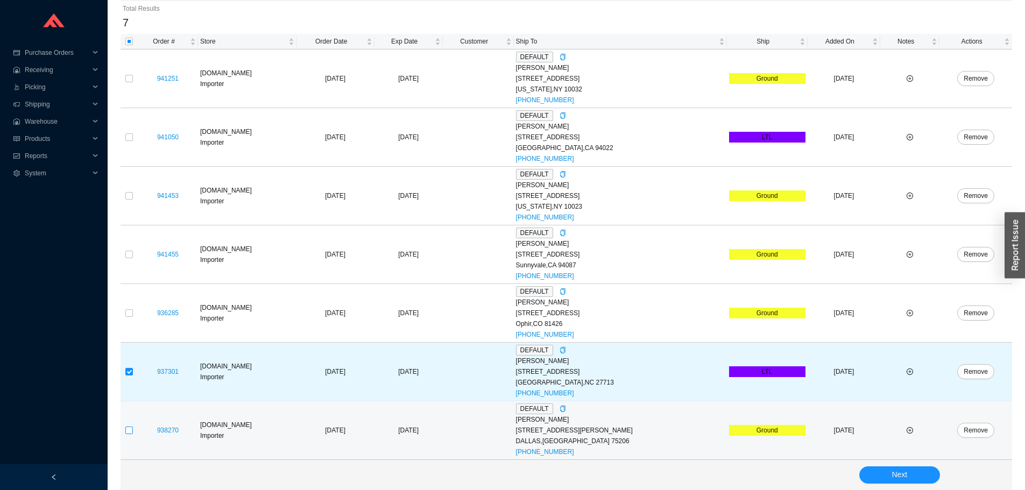
click at [129, 428] on input "checkbox" at bounding box center [129, 431] width 8 height 8
checkbox input "true"
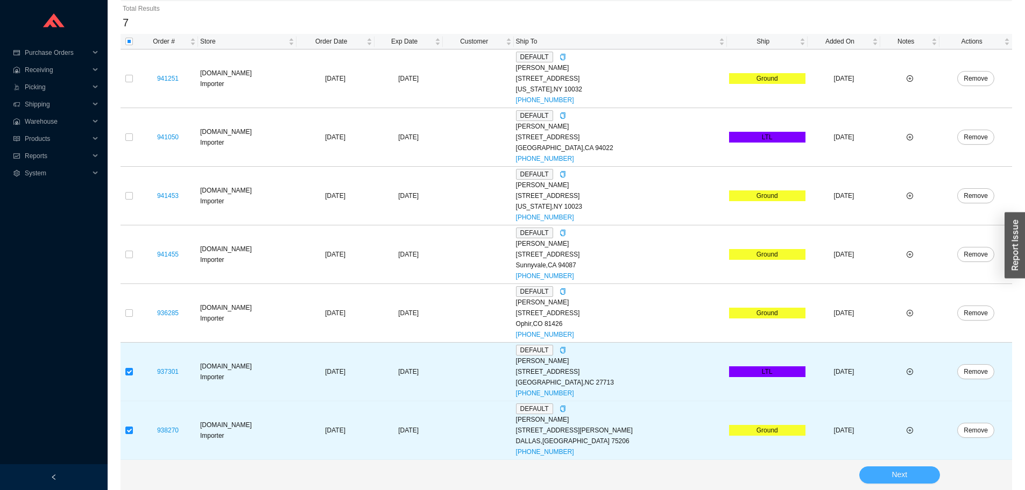
click at [870, 468] on button "Next" at bounding box center [900, 475] width 81 height 17
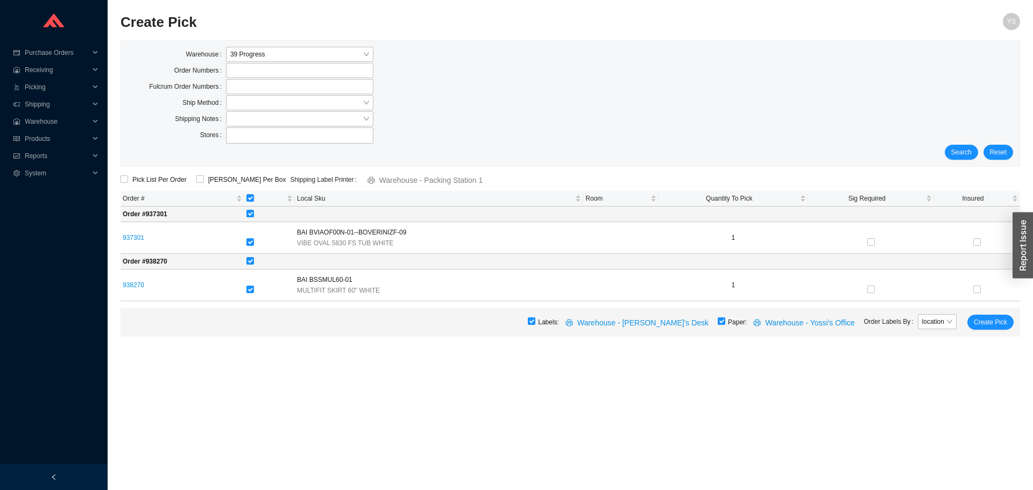
click at [736, 321] on div "Labels: Warehouse - [PERSON_NAME]'s Desk Paper: Warehouse - Yossi's Office Orde…" at bounding box center [571, 322] width 900 height 29
click at [726, 325] on input "checkbox" at bounding box center [722, 322] width 8 height 8
checkbox input "false"
click at [998, 325] on span "Create Pick" at bounding box center [990, 322] width 33 height 11
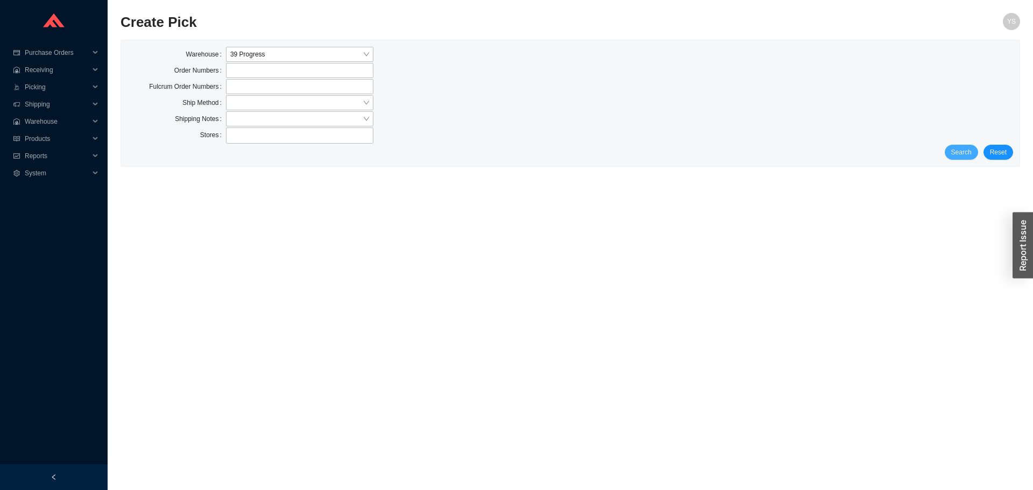
click at [964, 159] on button "Search" at bounding box center [961, 152] width 33 height 15
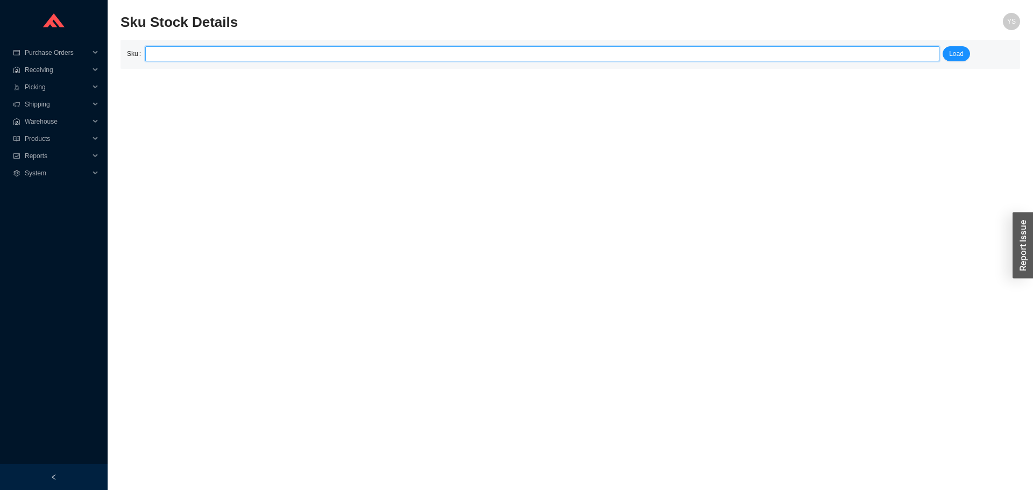
click at [233, 53] on input "search" at bounding box center [543, 54] width 786 height 14
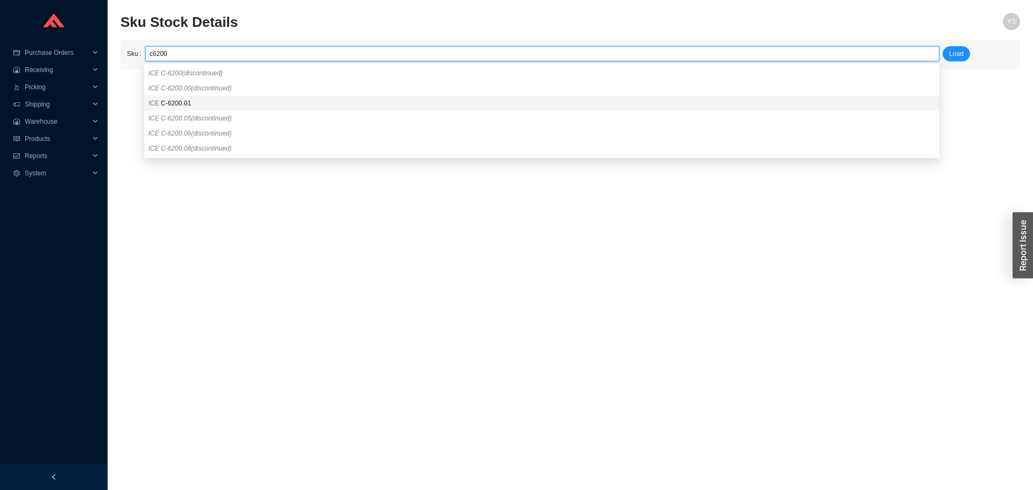
type input "ICE C-6200.01"
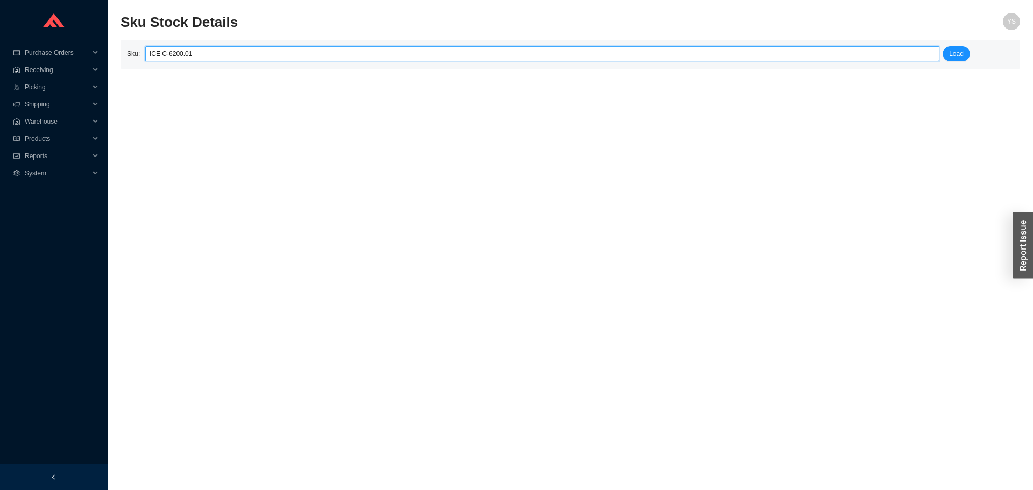
click button "Load" at bounding box center [956, 53] width 27 height 15
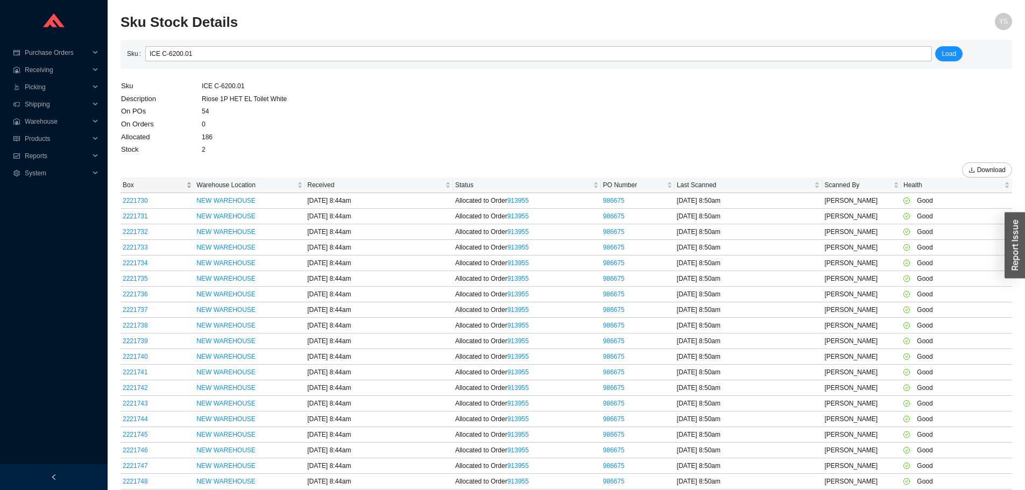
click at [152, 187] on span "Box" at bounding box center [153, 185] width 61 height 11
click at [151, 184] on span "Box" at bounding box center [153, 185] width 61 height 11
